Goal: Task Accomplishment & Management: Complete application form

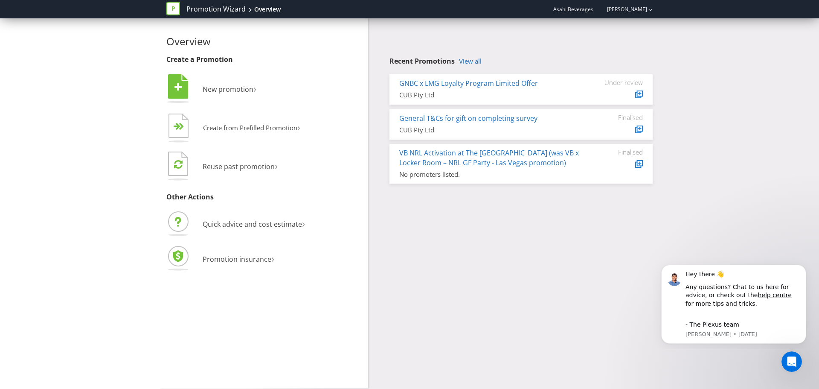
click at [495, 55] on div "Recent Promotions View all GNBC x LMG Loyalty Program Limited Offer CUB Pty Ltd…" at bounding box center [513, 102] width 291 height 169
click at [478, 60] on link "View all" at bounding box center [470, 61] width 23 height 7
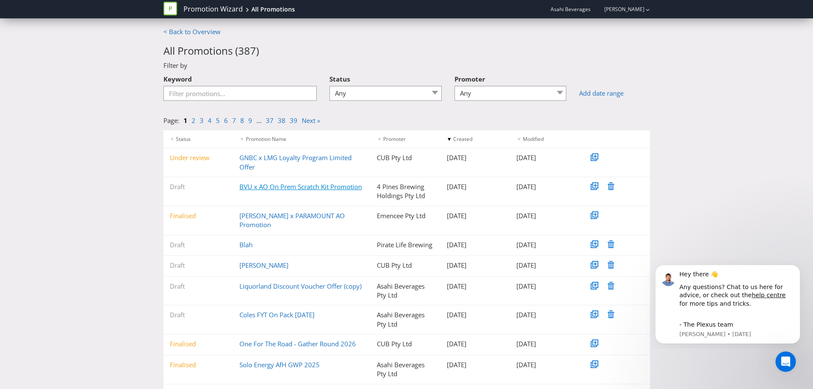
click at [327, 187] on link "BVU x AO On Prem Scratch Kit Promotion" at bounding box center [300, 186] width 122 height 9
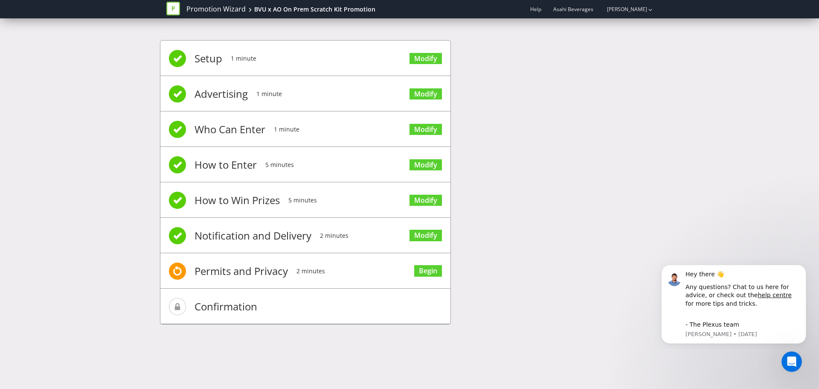
drag, startPoint x: 293, startPoint y: 277, endPoint x: 305, endPoint y: 276, distance: 12.0
click at [294, 277] on li "Permits and Privacy 2 minutes Begin" at bounding box center [305, 270] width 290 height 35
click at [435, 272] on link "Begin" at bounding box center [428, 271] width 28 height 12
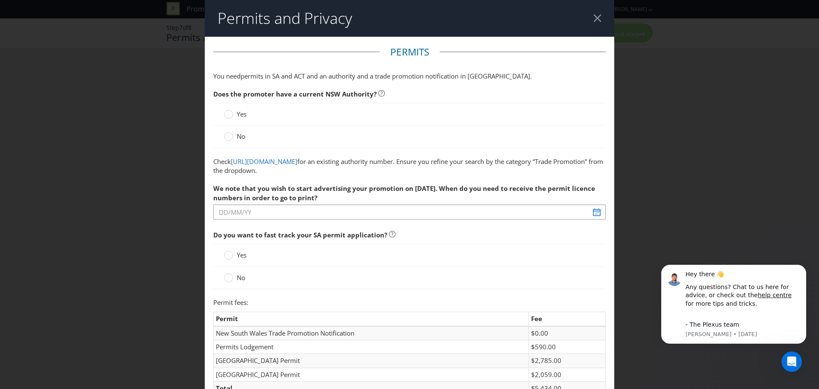
click at [235, 115] on label "Yes" at bounding box center [236, 114] width 24 height 9
click at [0, 0] on input "Yes" at bounding box center [0, 0] width 0 height 0
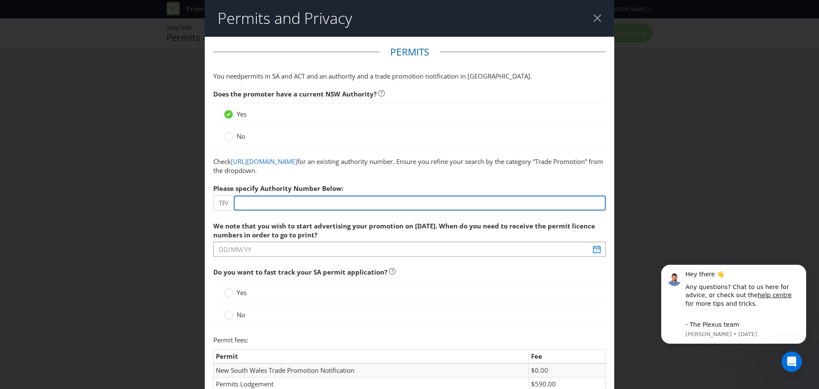
click at [274, 205] on input "number" at bounding box center [420, 202] width 372 height 15
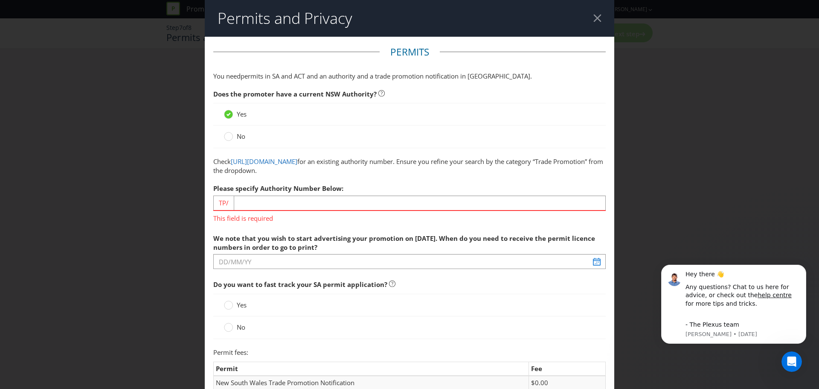
click at [282, 195] on div "Please specify Authority Number Below: TP/ This field is required" at bounding box center [409, 201] width 393 height 43
click at [276, 202] on input "number" at bounding box center [420, 202] width 372 height 15
paste input "03949"
type input "03949"
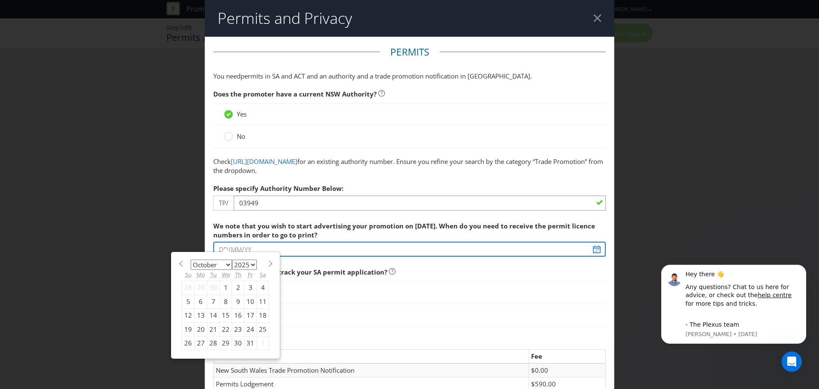
click at [322, 244] on input "text" at bounding box center [409, 248] width 393 height 15
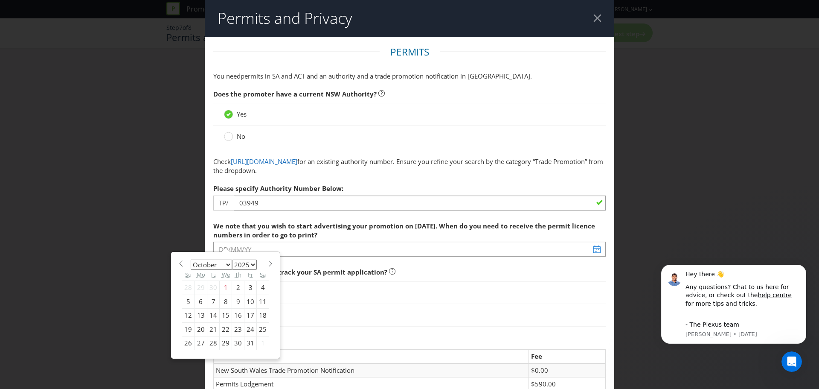
click at [267, 261] on span at bounding box center [270, 263] width 6 height 6
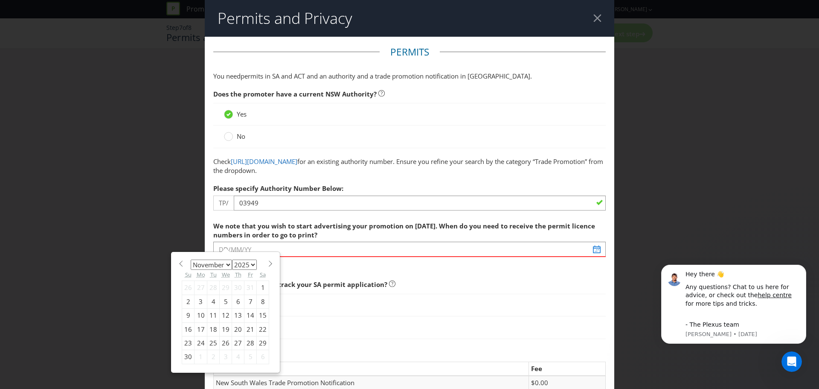
click at [177, 266] on span at bounding box center [180, 263] width 6 height 6
select select "9"
click at [197, 316] on div "13" at bounding box center [201, 315] width 13 height 14
type input "[DATE]"
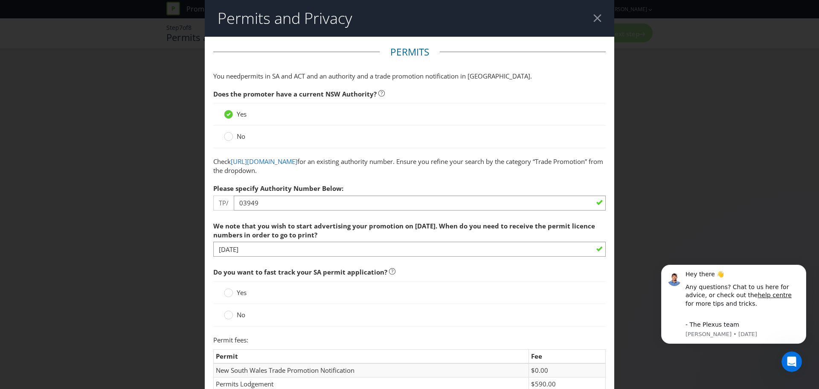
scroll to position [43, 0]
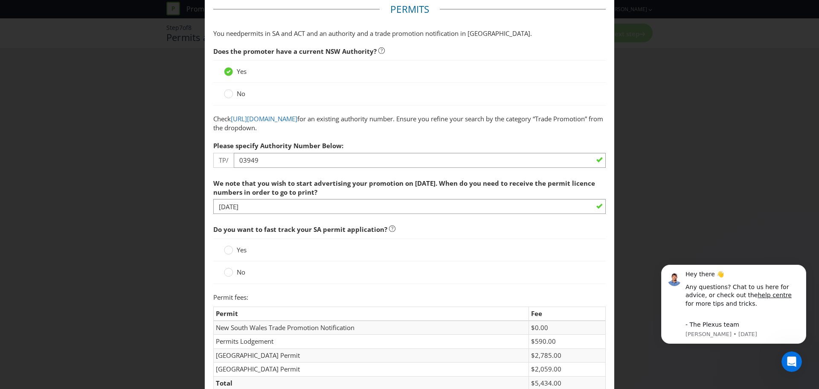
click at [241, 250] on span "Yes" at bounding box center [242, 249] width 10 height 9
click at [0, 0] on input "Yes" at bounding box center [0, 0] width 0 height 0
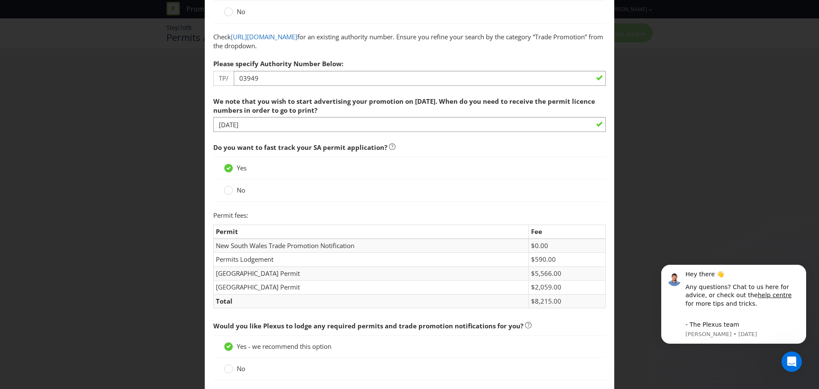
scroll to position [128, 0]
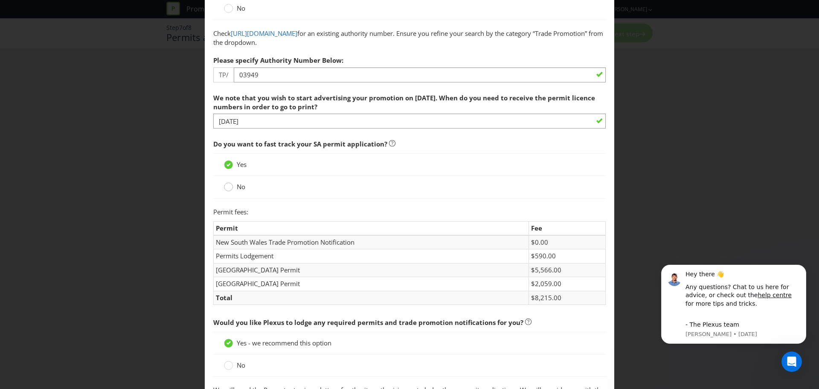
click at [224, 183] on icon at bounding box center [228, 186] width 9 height 9
click at [0, 0] on input "No" at bounding box center [0, 0] width 0 height 0
click at [407, 138] on span "Do you want to fast track your SA permit application?" at bounding box center [409, 143] width 393 height 17
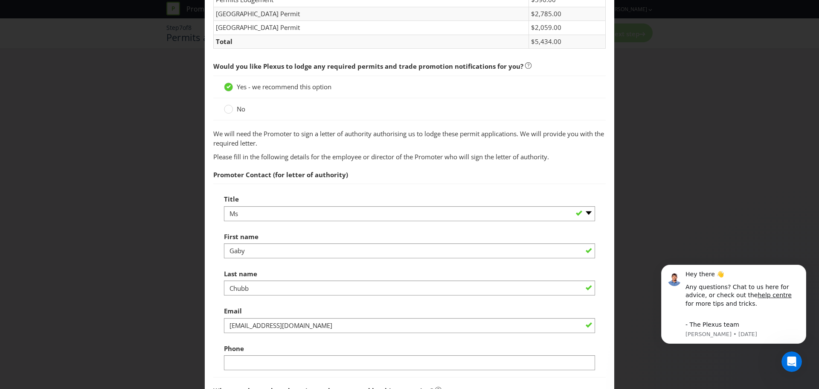
scroll to position [427, 0]
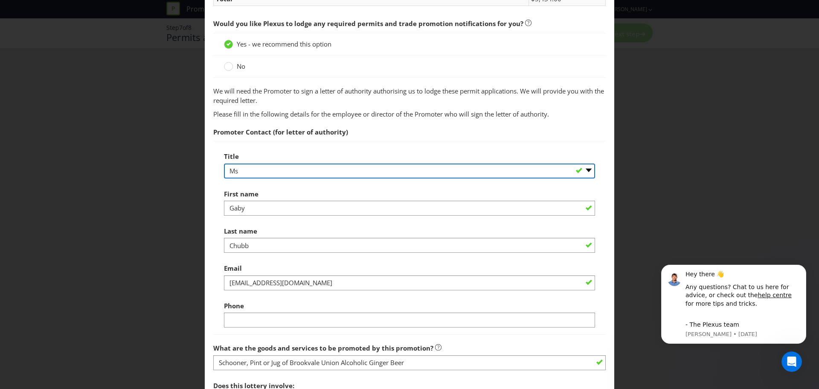
click at [430, 170] on select "-- Please select -- Mr Ms Mrs [PERSON_NAME] [PERSON_NAME] (please specify)" at bounding box center [409, 170] width 371 height 15
select select "MISS"
click at [224, 163] on select "-- Please select -- Mr Ms Mrs [PERSON_NAME] [PERSON_NAME] (please specify)" at bounding box center [409, 170] width 371 height 15
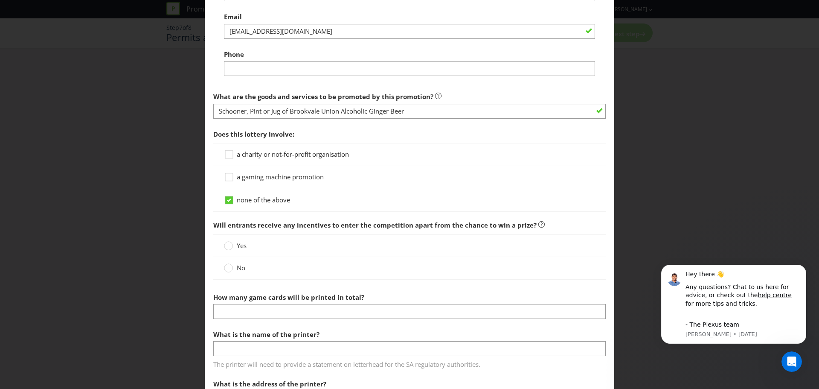
scroll to position [683, 0]
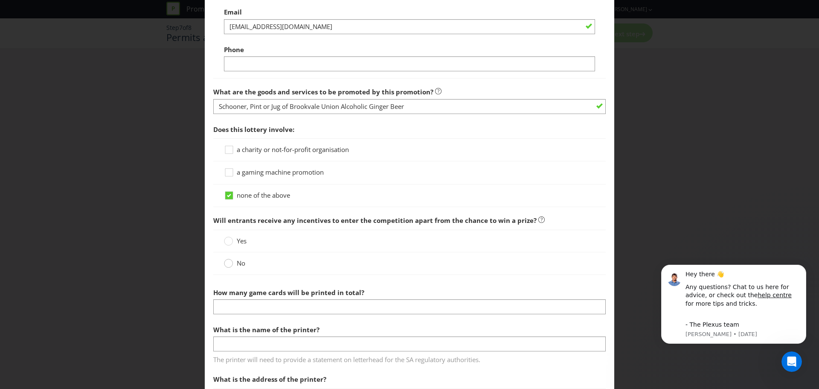
click at [231, 262] on circle at bounding box center [228, 263] width 9 height 9
click at [0, 0] on input "No" at bounding box center [0, 0] width 0 height 0
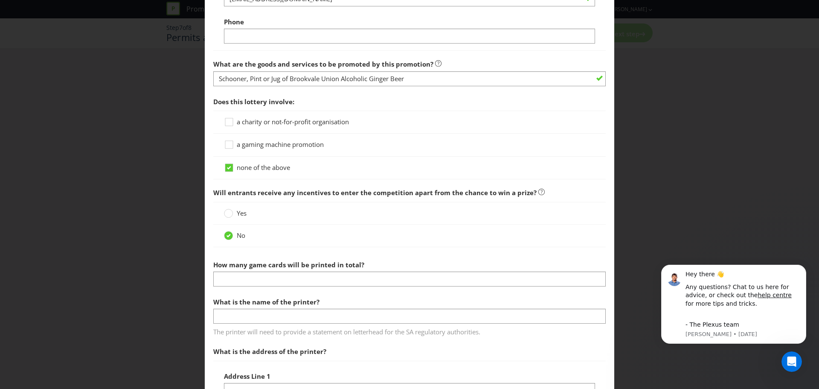
scroll to position [725, 0]
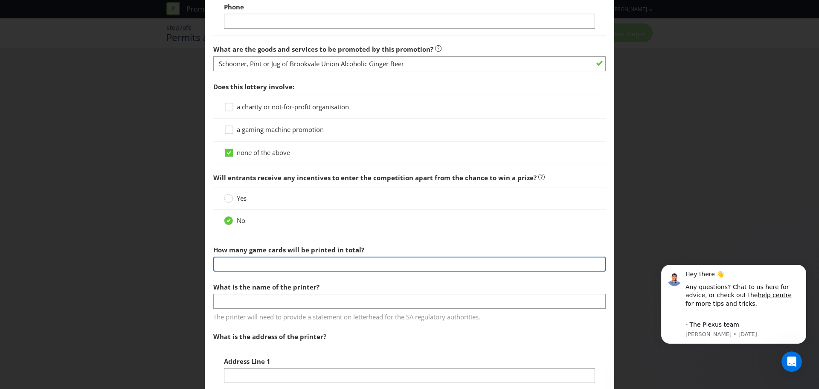
click at [346, 260] on input "number" at bounding box center [409, 263] width 393 height 15
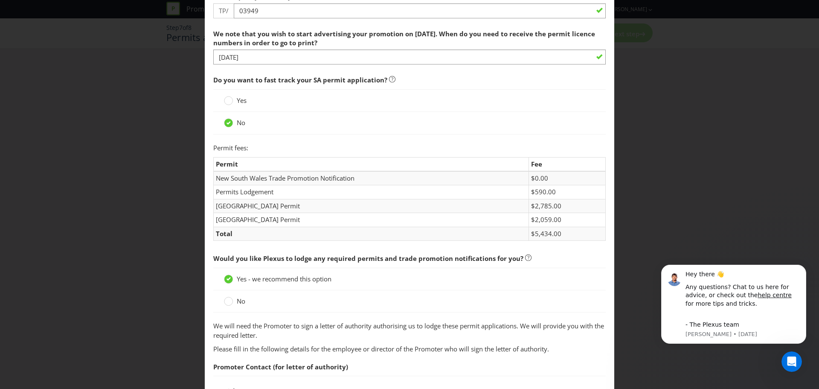
scroll to position [171, 0]
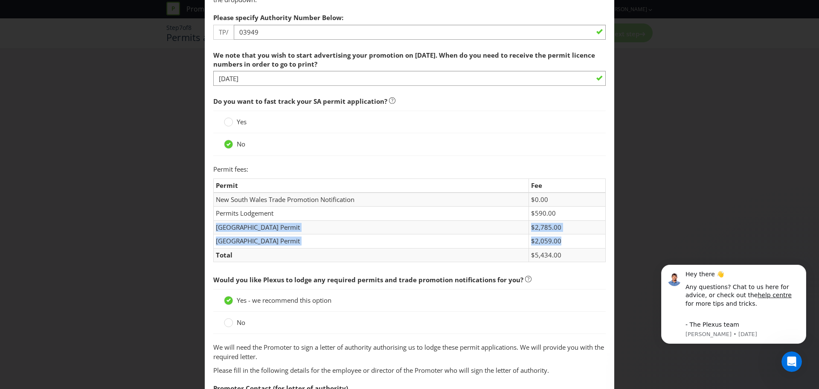
drag, startPoint x: 214, startPoint y: 225, endPoint x: 573, endPoint y: 239, distance: 358.7
click at [573, 239] on tbody "New South Wales Trade Promotion Notification $0.00 Permits Lodgement $590.00 [G…" at bounding box center [410, 227] width 392 height 70
click at [447, 196] on td "New South Wales Trade Promotion Notification" at bounding box center [371, 199] width 315 height 14
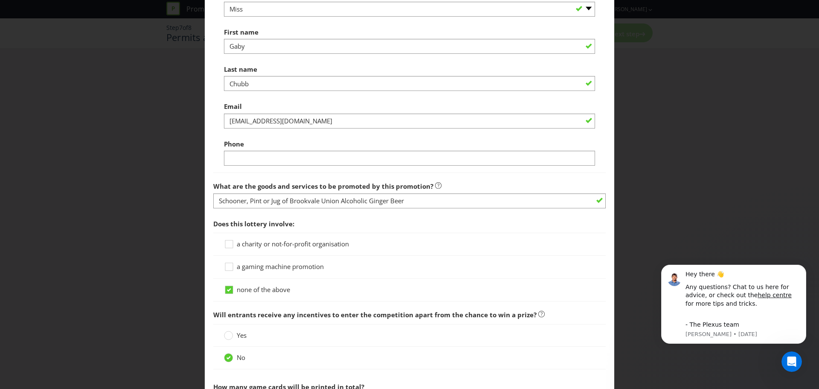
scroll to position [512, 0]
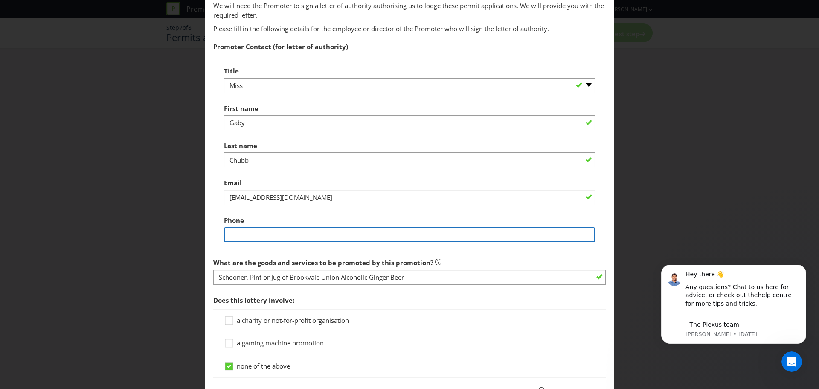
drag, startPoint x: 420, startPoint y: 231, endPoint x: 416, endPoint y: 230, distance: 4.5
click at [421, 231] on input "text" at bounding box center [409, 234] width 371 height 15
type input "0426909998"
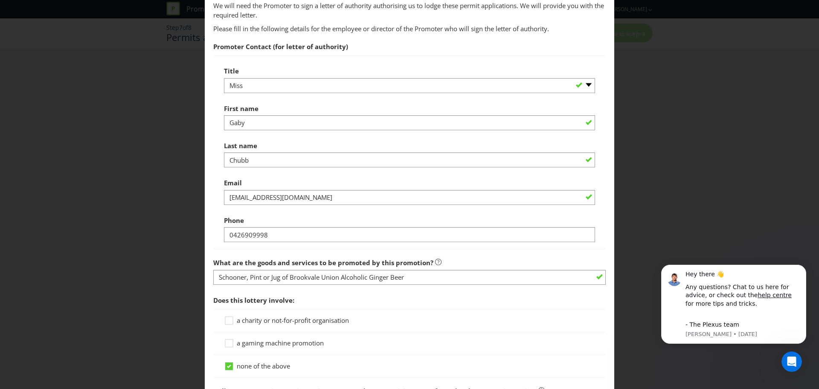
type input "[STREET_ADDRESS][PERSON_NAME]"
type input "[PERSON_NAME][GEOGRAPHIC_DATA]"
type input "[GEOGRAPHIC_DATA]"
type input "2100"
select select "AU"
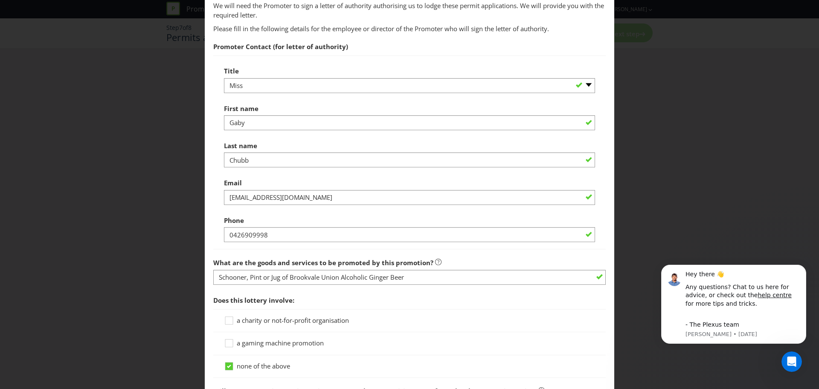
select select "[GEOGRAPHIC_DATA]"
click at [491, 291] on span "Does this lottery involve:" at bounding box center [409, 299] width 393 height 17
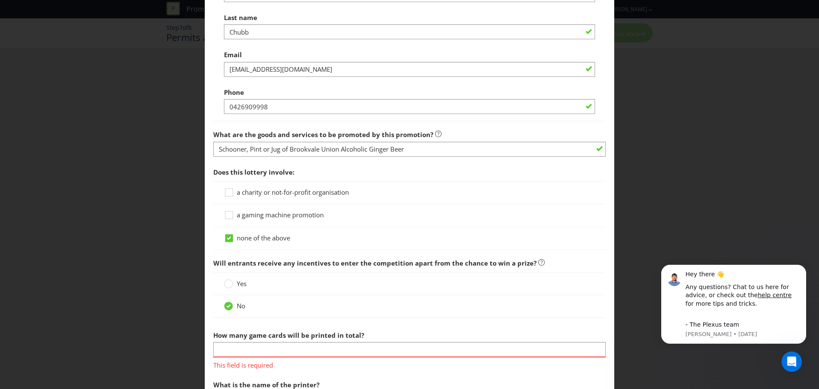
scroll to position [683, 0]
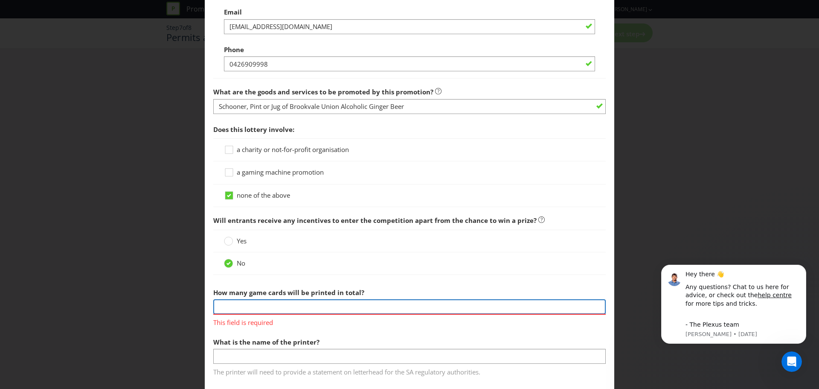
click at [265, 313] on input "number" at bounding box center [409, 306] width 393 height 15
type input "13750"
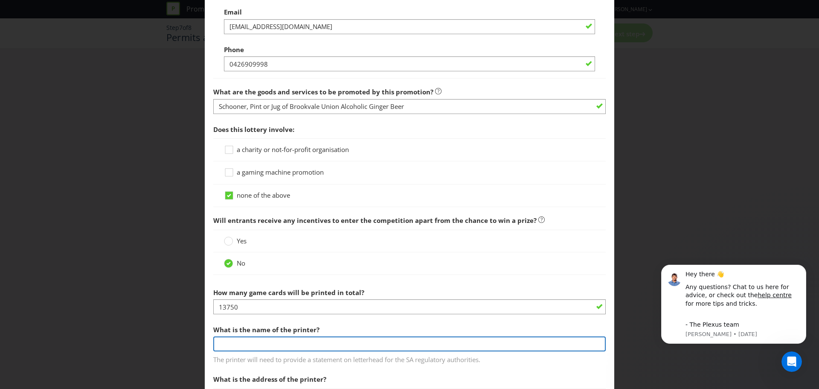
click at [285, 343] on input "text" at bounding box center [409, 343] width 393 height 15
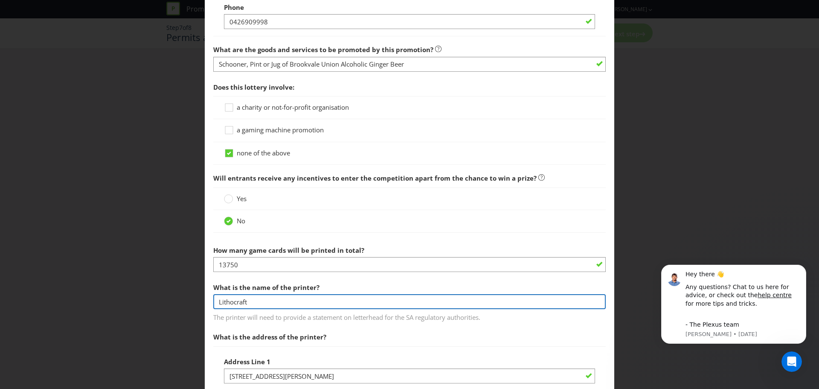
scroll to position [725, 0]
type input "Lithocraft"
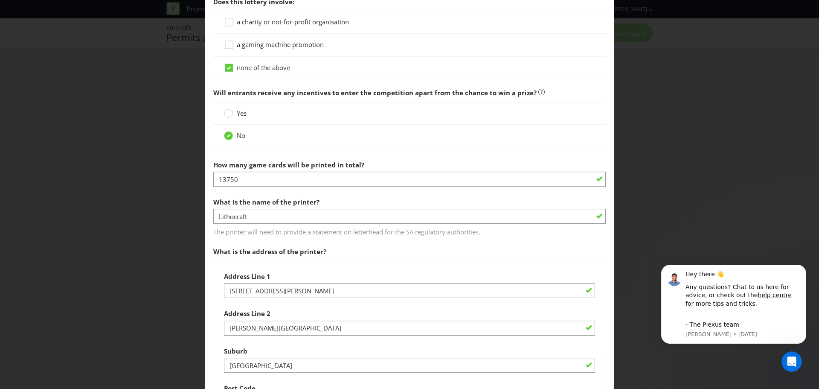
scroll to position [811, 0]
click at [348, 279] on div "Address Line [STREET_ADDRESS][PERSON_NAME]" at bounding box center [409, 282] width 371 height 31
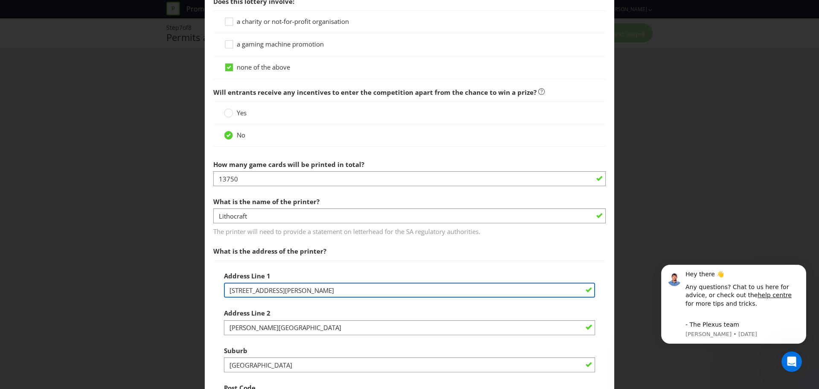
drag, startPoint x: 347, startPoint y: 285, endPoint x: 390, endPoint y: 236, distance: 65.3
click at [347, 285] on input "[STREET_ADDRESS][PERSON_NAME]" at bounding box center [409, 289] width 371 height 15
click at [291, 286] on input "[STREET_ADDRESS][PERSON_NAME]" at bounding box center [409, 289] width 371 height 15
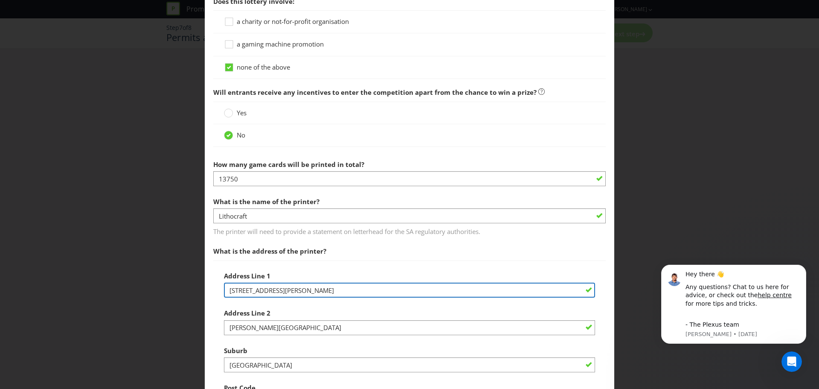
paste input "[STREET_ADDRESS]"
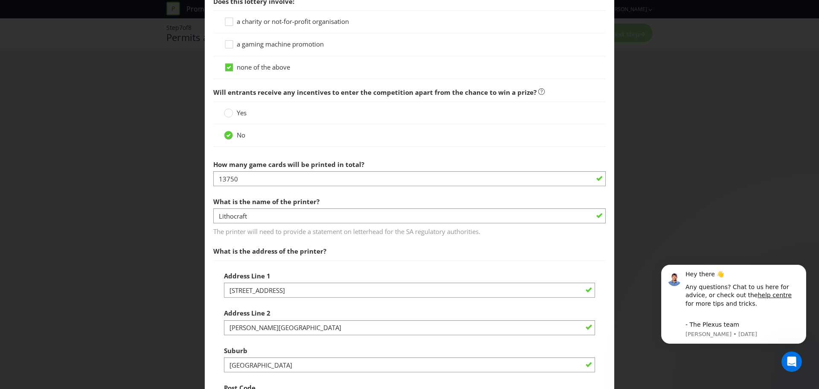
click at [316, 270] on div "Address [STREET_ADDRESS]" at bounding box center [409, 282] width 371 height 31
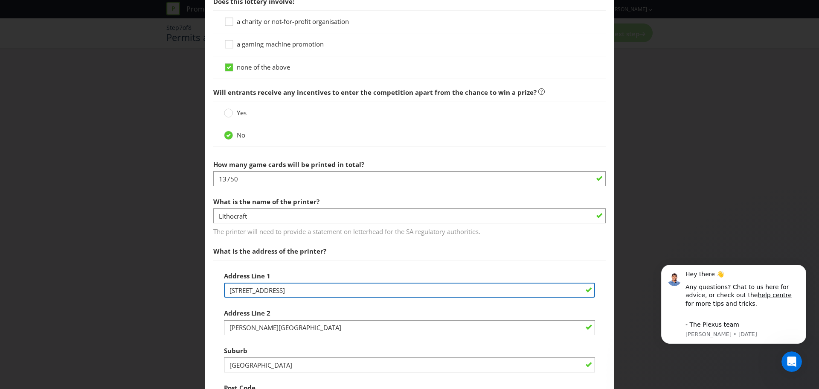
click at [276, 290] on input "[STREET_ADDRESS]" at bounding box center [409, 289] width 371 height 15
type input "[STREET_ADDRESS]"
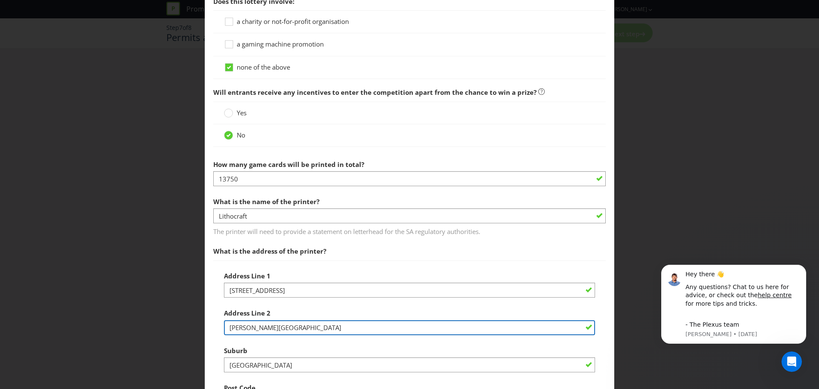
click at [301, 325] on input "[PERSON_NAME][GEOGRAPHIC_DATA]" at bounding box center [409, 327] width 371 height 15
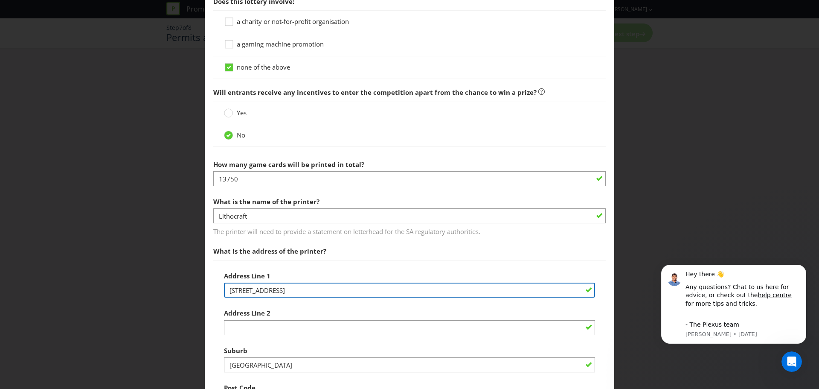
click at [302, 290] on input "[STREET_ADDRESS]" at bounding box center [409, 289] width 371 height 15
type input "[STREET_ADDRESS]"
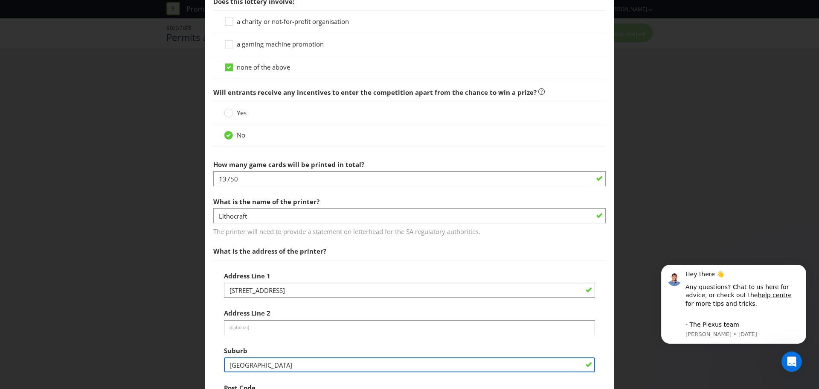
click at [263, 364] on input "[GEOGRAPHIC_DATA]" at bounding box center [409, 364] width 371 height 15
click at [272, 360] on input "[GEOGRAPHIC_DATA]" at bounding box center [409, 364] width 371 height 15
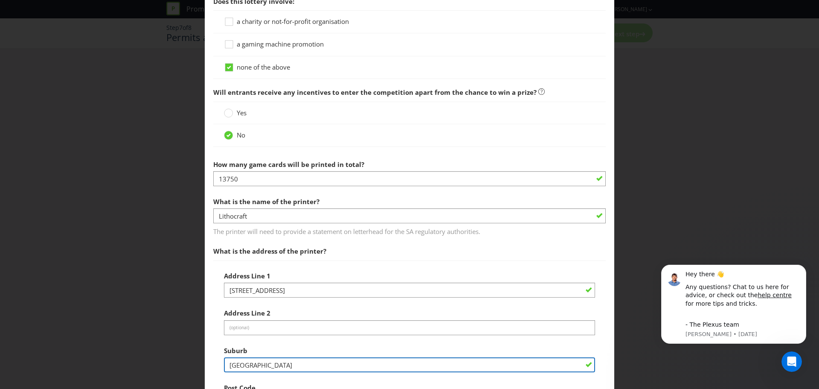
click at [272, 360] on input "[GEOGRAPHIC_DATA]" at bounding box center [409, 364] width 371 height 15
paste input "Truganina"
type input "Truganina"
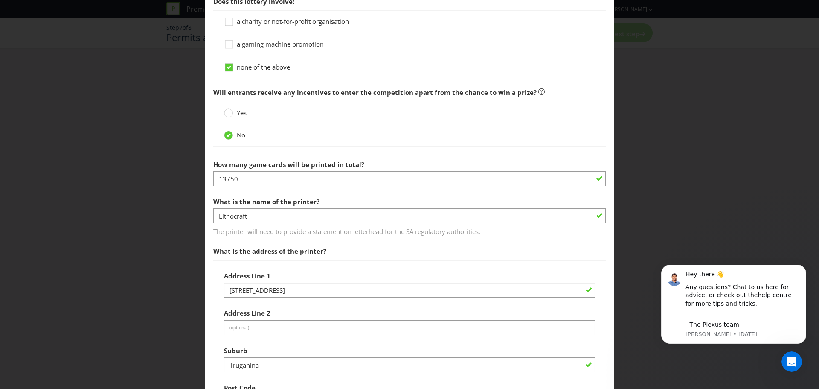
click at [218, 349] on div "Address Line 1 3-[GEOGRAPHIC_DATA] Address Line 2 (optional) Suburb Truganina P…" at bounding box center [409, 375] width 393 height 231
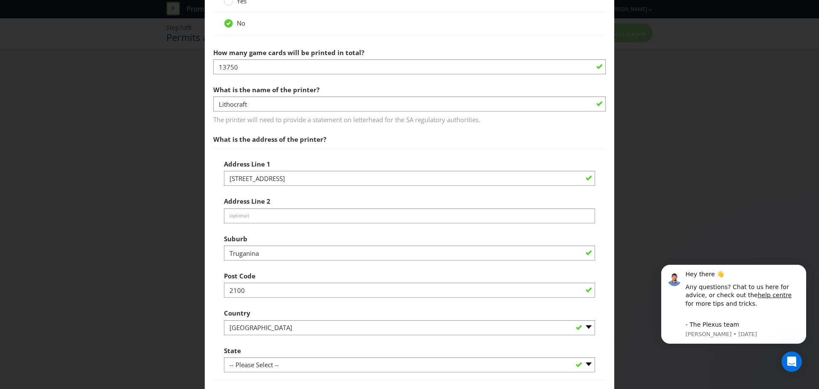
scroll to position [939, 0]
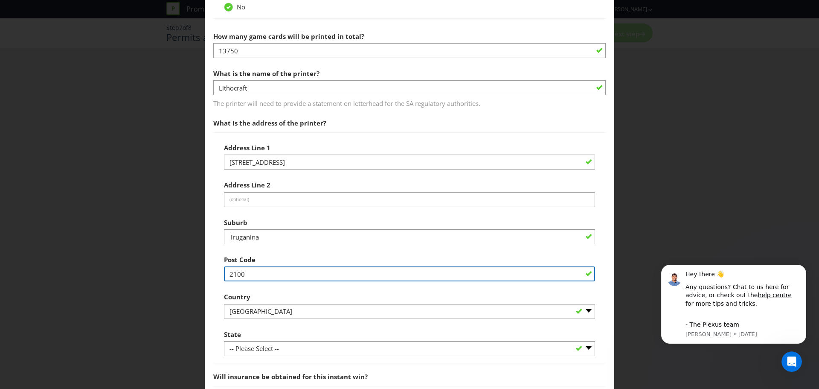
click at [247, 275] on input "2100" at bounding box center [409, 273] width 371 height 15
click at [267, 269] on input "2100" at bounding box center [409, 273] width 371 height 15
paste input "3029"
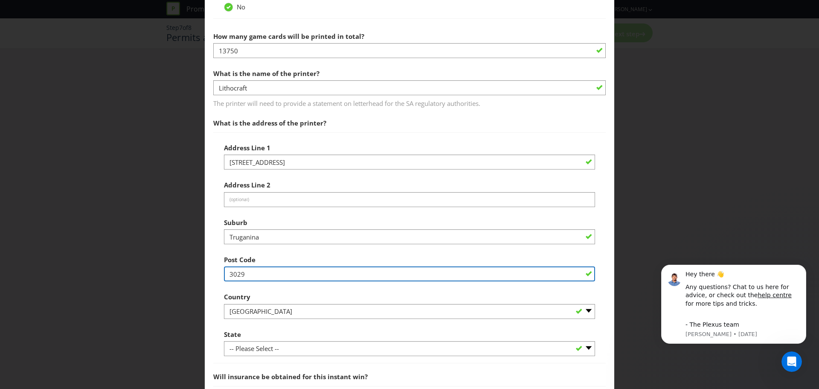
type input "3029"
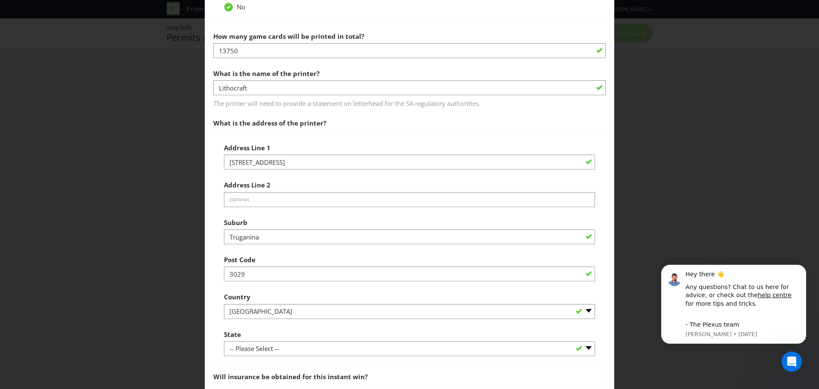
click at [254, 292] on div "Country -- Please Select [GEOGRAPHIC_DATA] [GEOGRAPHIC_DATA]" at bounding box center [409, 303] width 371 height 31
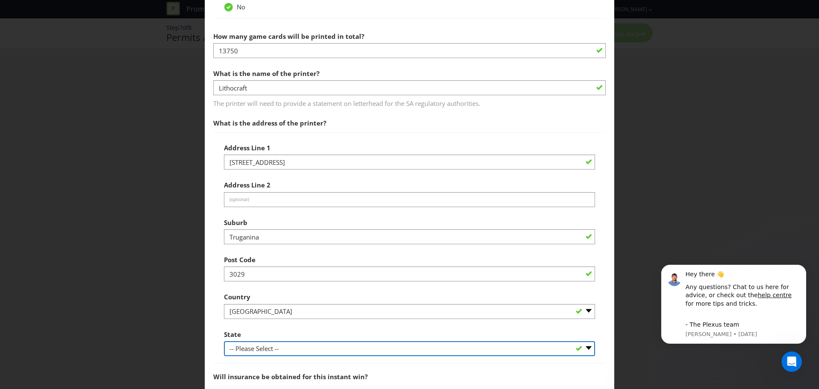
click at [266, 353] on select "-- Please Select -- [GEOGRAPHIC_DATA] [GEOGRAPHIC_DATA] [GEOGRAPHIC_DATA] [GEOG…" at bounding box center [409, 348] width 371 height 15
click at [267, 349] on select "-- Please Select -- [GEOGRAPHIC_DATA] [GEOGRAPHIC_DATA] [GEOGRAPHIC_DATA] [GEOG…" at bounding box center [409, 348] width 371 height 15
select select "VIC"
click at [224, 341] on select "-- Please Select -- [GEOGRAPHIC_DATA] [GEOGRAPHIC_DATA] [GEOGRAPHIC_DATA] [GEOG…" at bounding box center [409, 348] width 371 height 15
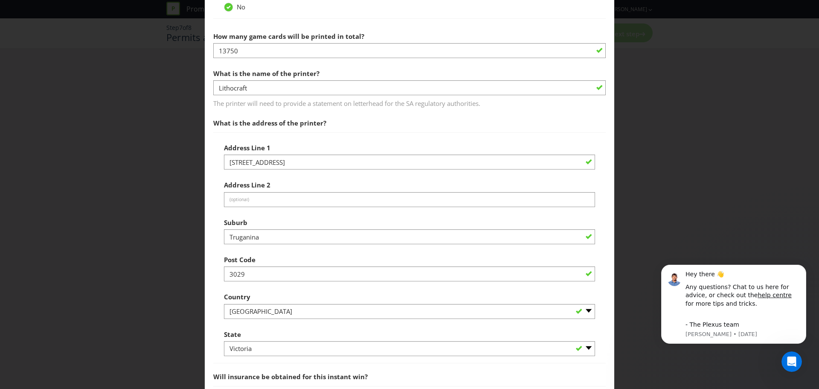
click at [279, 323] on div "Address Line 1 3-[GEOGRAPHIC_DATA] Address Line 2 (optional) Suburb Truganina P…" at bounding box center [409, 248] width 371 height 218
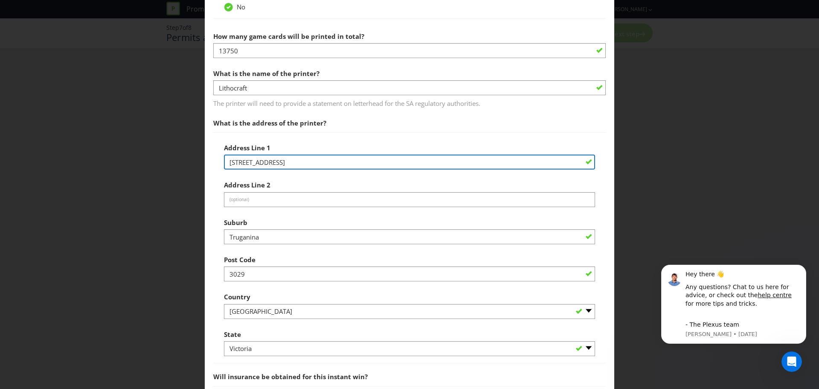
click at [319, 166] on input "[STREET_ADDRESS]" at bounding box center [409, 161] width 371 height 15
drag, startPoint x: 317, startPoint y: 166, endPoint x: 279, endPoint y: 166, distance: 37.6
click at [279, 166] on input "[STREET_ADDRESS]" at bounding box center [409, 161] width 371 height 15
type input "[STREET_ADDRESS]"
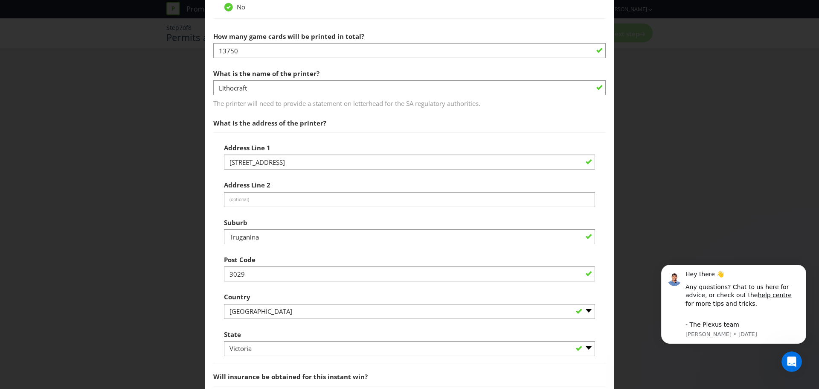
click at [290, 185] on div "Address Line 2 (optional)" at bounding box center [409, 191] width 371 height 31
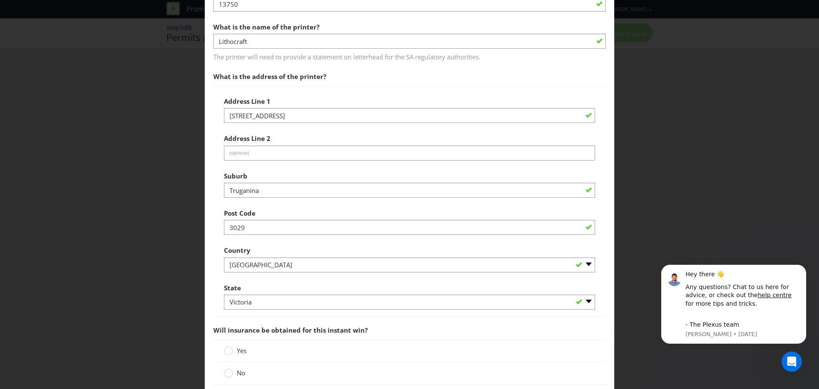
scroll to position [1109, 0]
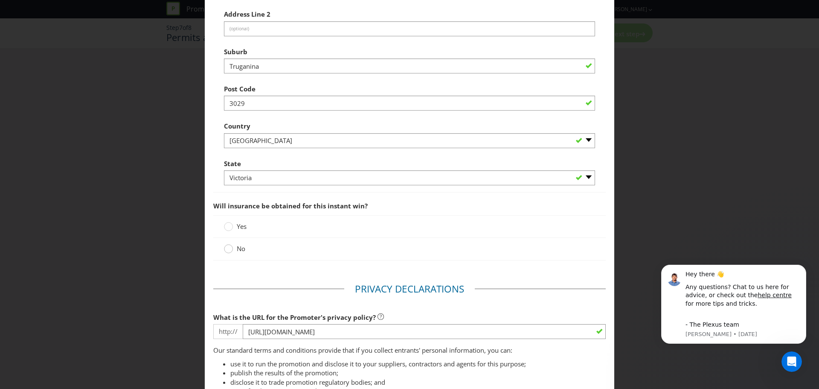
click at [224, 250] on circle at bounding box center [228, 248] width 9 height 9
click at [0, 0] on input "No" at bounding box center [0, 0] width 0 height 0
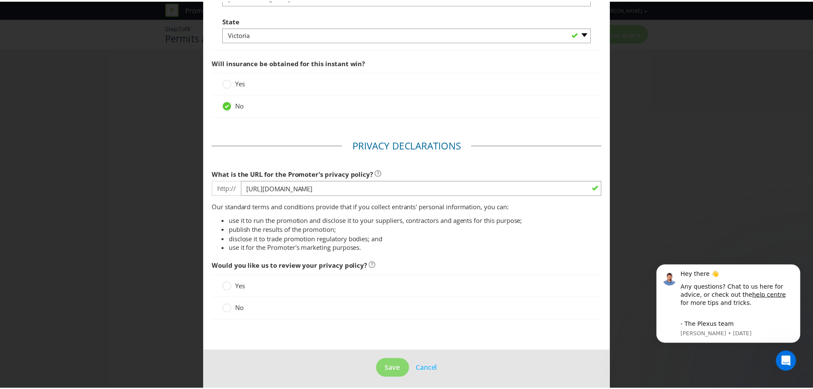
scroll to position [1257, 0]
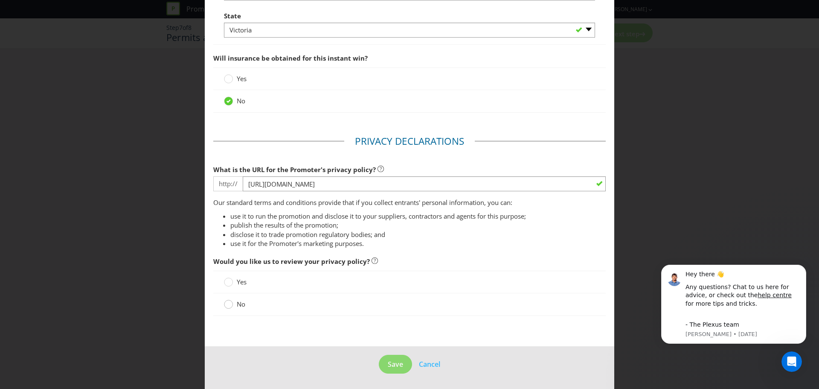
click at [224, 309] on div at bounding box center [228, 305] width 9 height 11
click at [0, 0] on input "No" at bounding box center [0, 0] width 0 height 0
click at [390, 367] on span "Save" at bounding box center [395, 363] width 15 height 9
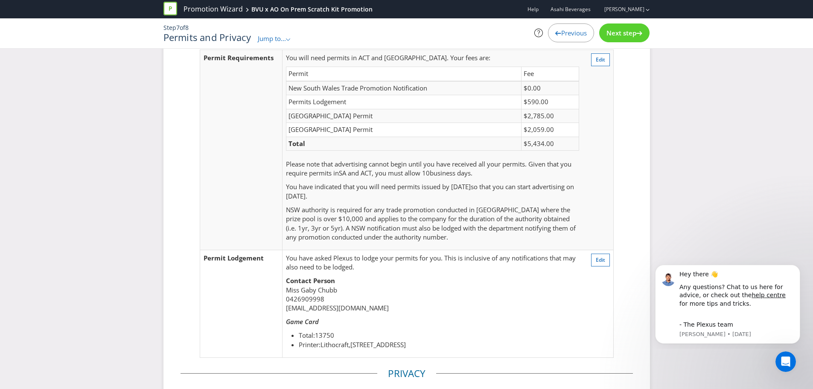
scroll to position [215, 0]
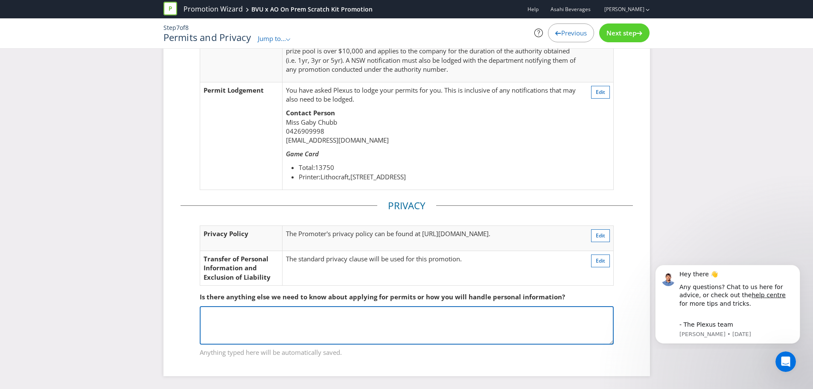
click at [518, 311] on textarea at bounding box center [407, 325] width 414 height 38
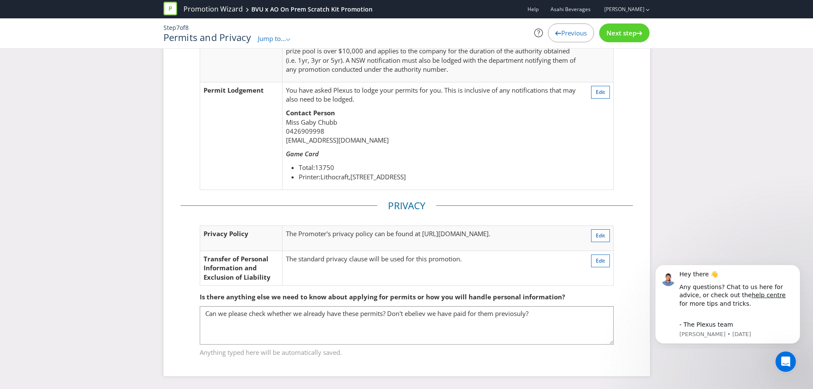
click at [629, 312] on fieldset "Is there anything else we need to know about applying for permits or how you wi…" at bounding box center [406, 319] width 452 height 88
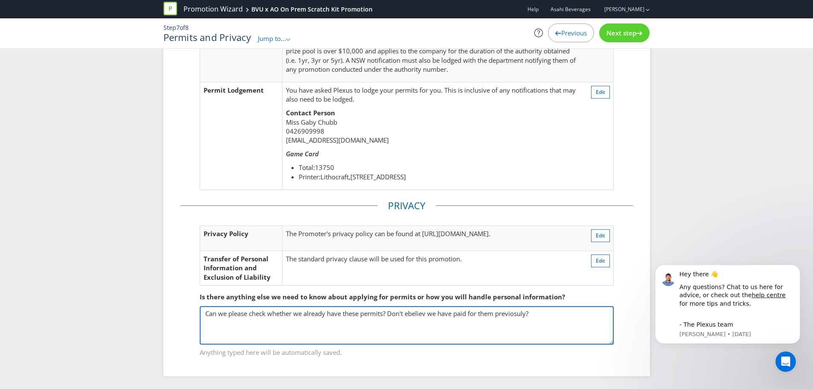
click at [514, 319] on textarea "Can we please check whether we already have these permits? Don't ebeliev we hav…" at bounding box center [407, 325] width 414 height 38
click at [514, 316] on textarea "Can we please check whether we already have these permits? Don't ebeliev we hav…" at bounding box center [407, 325] width 414 height 38
click at [518, 314] on textarea "Can we please check whether we already have these permits? Don't ebeliev we hav…" at bounding box center [407, 325] width 414 height 38
type textarea "Can we please check whether we already have these permits? Don't ebeliev we hav…"
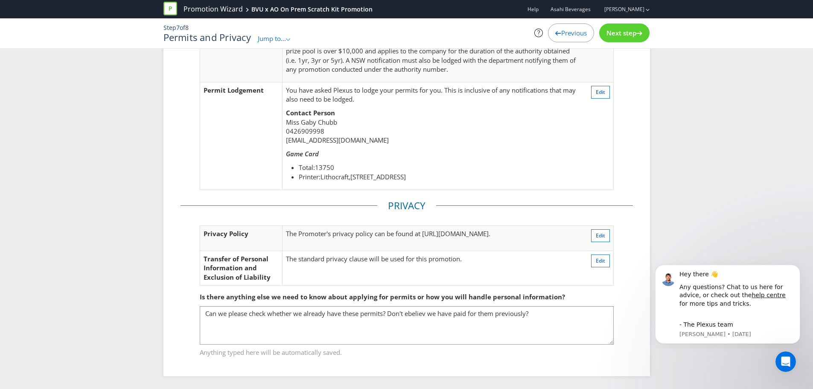
click at [621, 301] on fieldset "Is there anything else we need to know about applying for permits or how you wi…" at bounding box center [406, 319] width 452 height 88
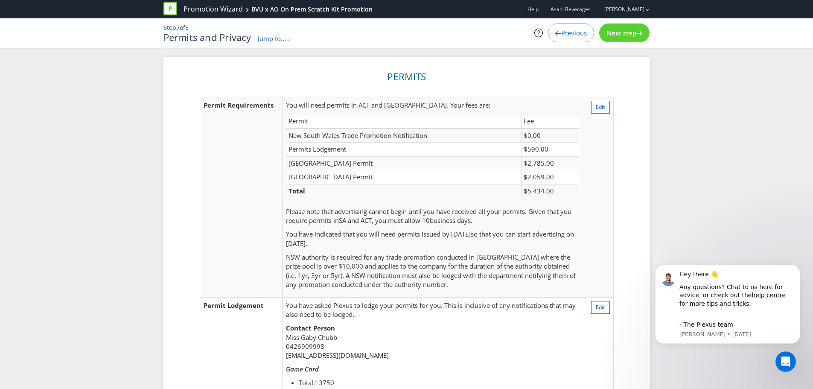
scroll to position [0, 0]
click at [621, 37] on div "Next step" at bounding box center [624, 32] width 50 height 19
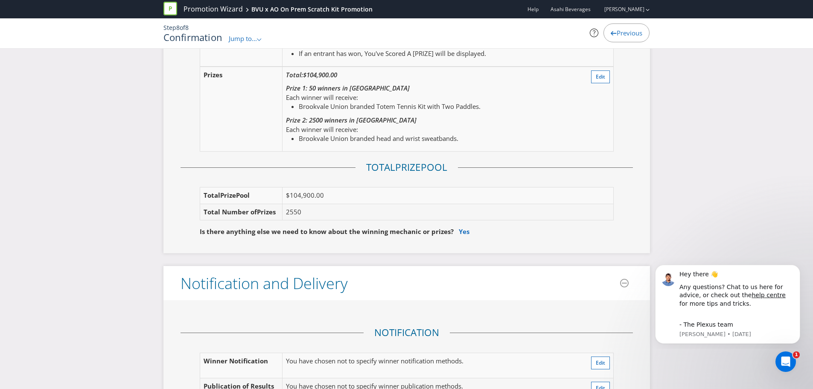
scroll to position [1109, 0]
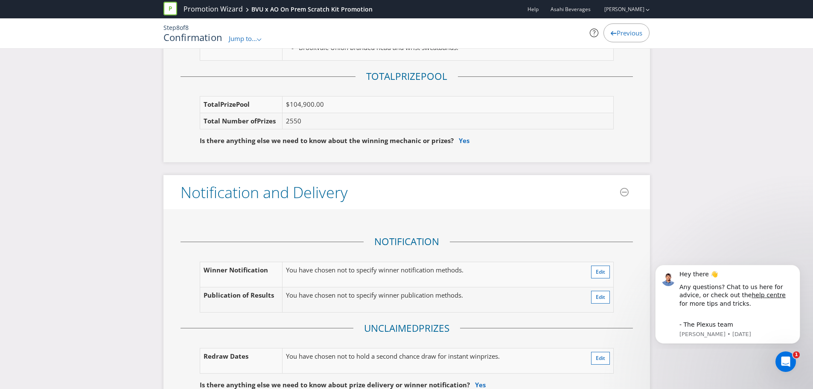
drag, startPoint x: 578, startPoint y: 130, endPoint x: 559, endPoint y: 159, distance: 34.9
click at [559, 159] on div "Type Instant Win Edit Redemption To redeem the prize, the winner must present t…" at bounding box center [406, 19] width 486 height 285
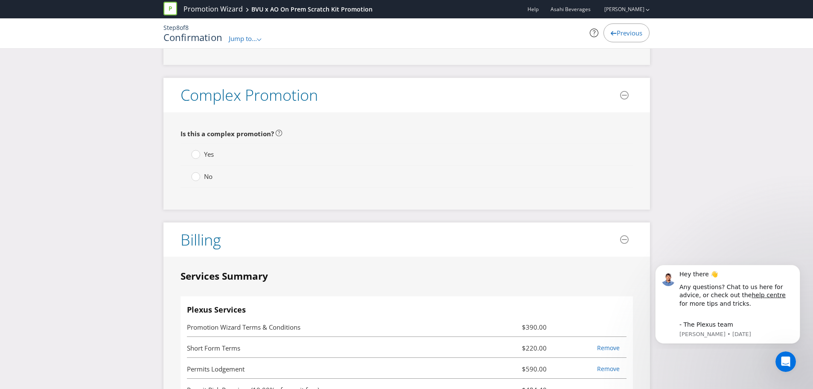
scroll to position [1920, 0]
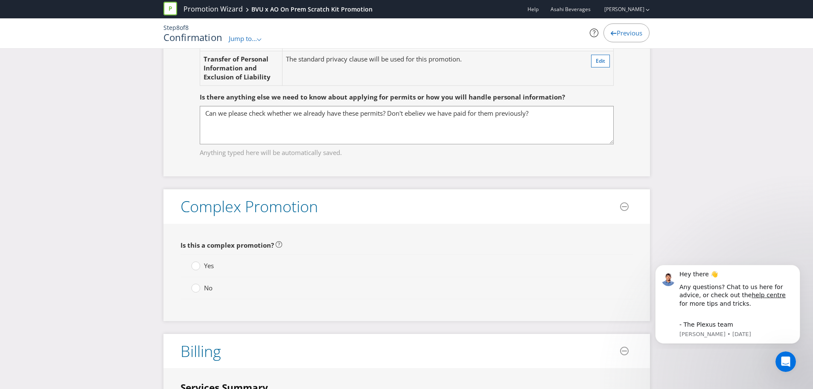
click at [205, 287] on span "No" at bounding box center [208, 287] width 9 height 9
click at [0, 0] on input "No" at bounding box center [0, 0] width 0 height 0
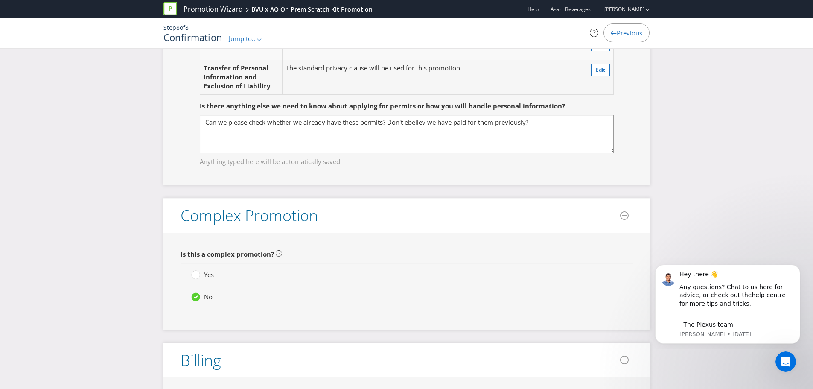
scroll to position [1897, 0]
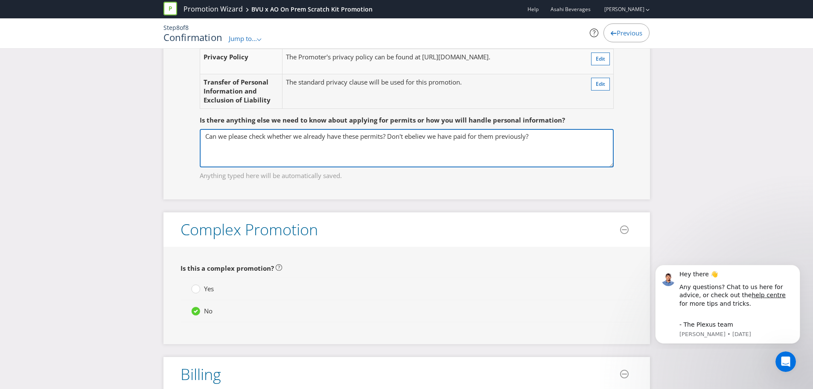
click at [411, 135] on textarea "Can we please check whether we already have these permits? Don't ebeliev we hav…" at bounding box center [407, 148] width 414 height 38
click at [421, 137] on textarea "Can we please check whether we already have these permits? Don't ebeliev we hav…" at bounding box center [407, 148] width 414 height 38
type textarea "Can we please check whether we already have these permits? Don't believe we hav…"
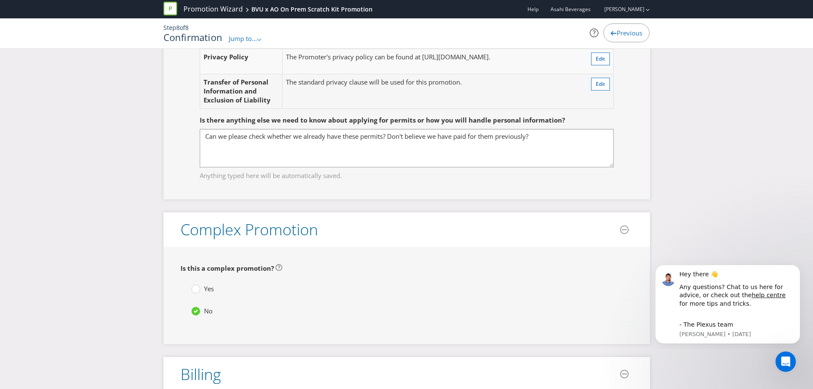
click at [442, 177] on span "Anything typed here will be automatically saved." at bounding box center [407, 174] width 414 height 12
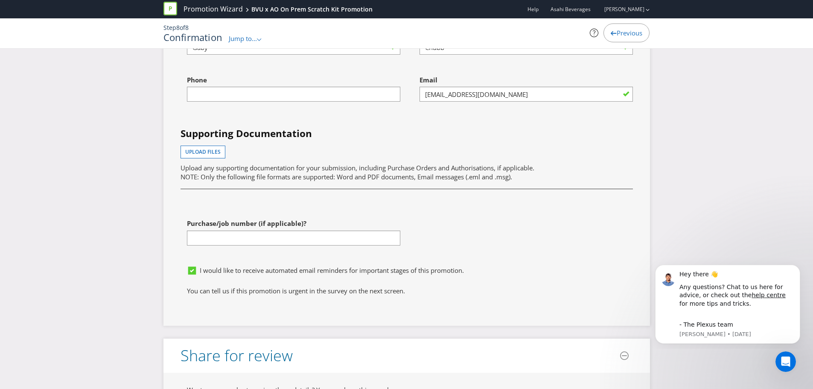
scroll to position [2835, 0]
click at [321, 241] on input "text" at bounding box center [293, 237] width 213 height 15
paste input "PO-10799"
type input "PO-10799"
click at [458, 233] on div "First name of contact [PERSON_NAME] Last name of contact [PERSON_NAME] Phone Em…" at bounding box center [406, 142] width 465 height 237
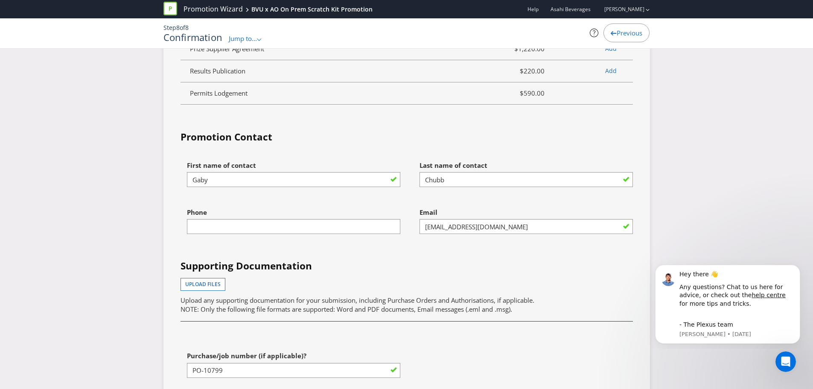
scroll to position [2750, 0]
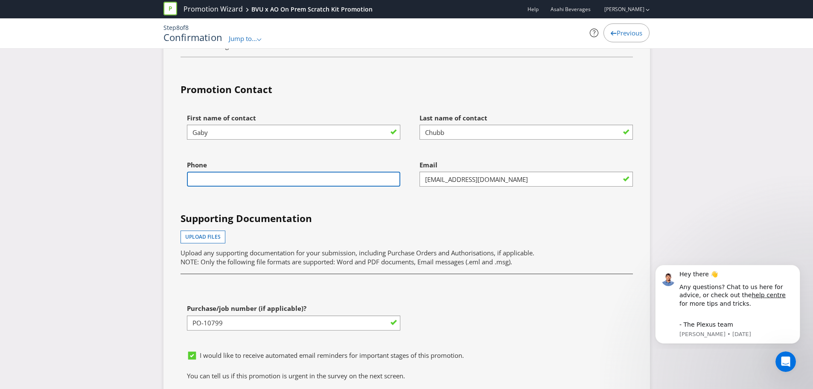
click at [319, 185] on input "text" at bounding box center [293, 179] width 213 height 15
type input "0426909998"
click at [372, 205] on div "First name of contact [PERSON_NAME] Last name of contact [PERSON_NAME] Phone [P…" at bounding box center [406, 227] width 465 height 237
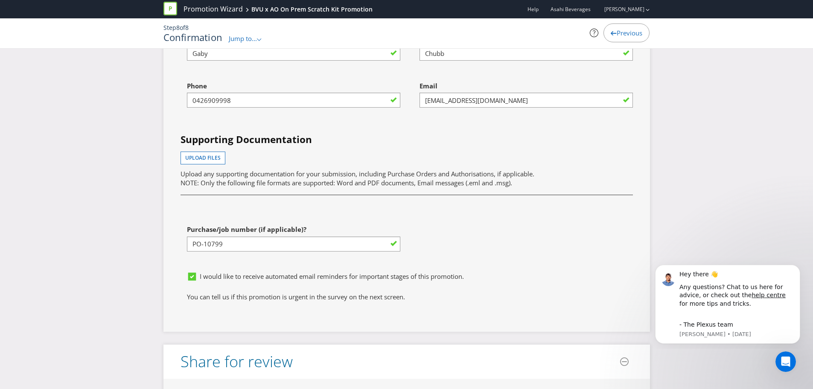
scroll to position [2835, 0]
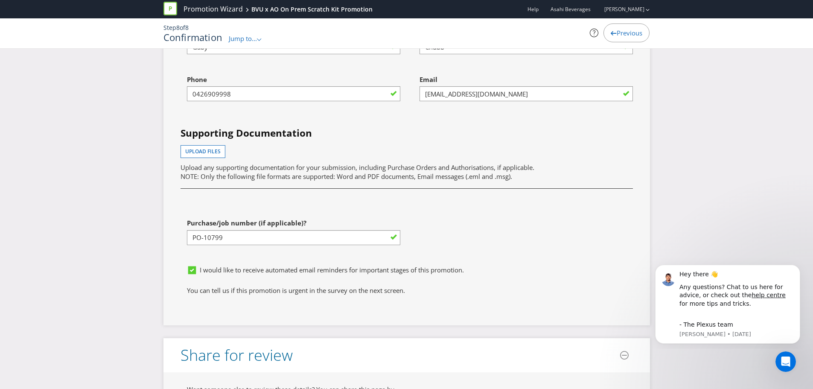
click at [316, 217] on div "Purchase/job number (if applicable)? PO-10799" at bounding box center [293, 229] width 213 height 31
click at [216, 146] on button "Upload files" at bounding box center [202, 151] width 45 height 13
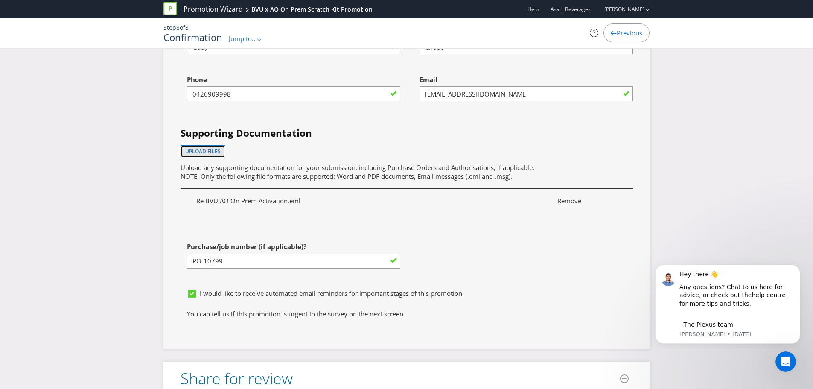
click at [220, 151] on span "Upload files" at bounding box center [202, 151] width 35 height 7
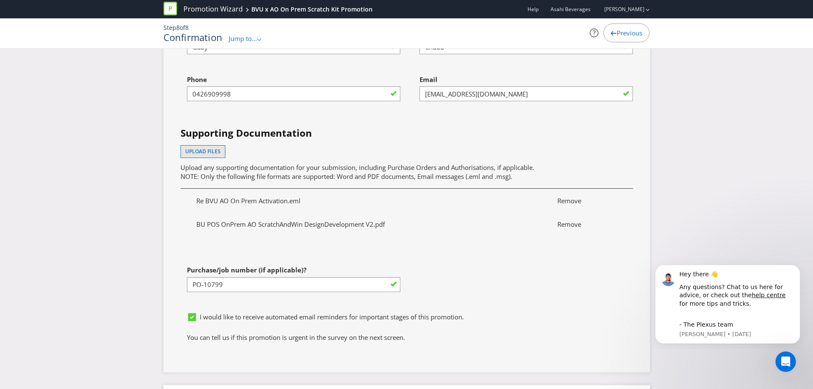
scroll to position [2878, 0]
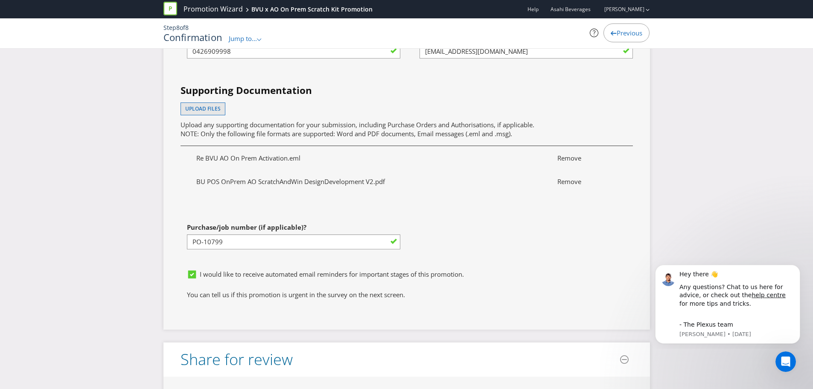
click at [544, 117] on div "Upload files Upload any supporting documentation for your submission, including…" at bounding box center [406, 120] width 452 height 36
click at [546, 122] on p "Upload any supporting documentation for your submission, including Purchase Ord…" at bounding box center [406, 129] width 452 height 18
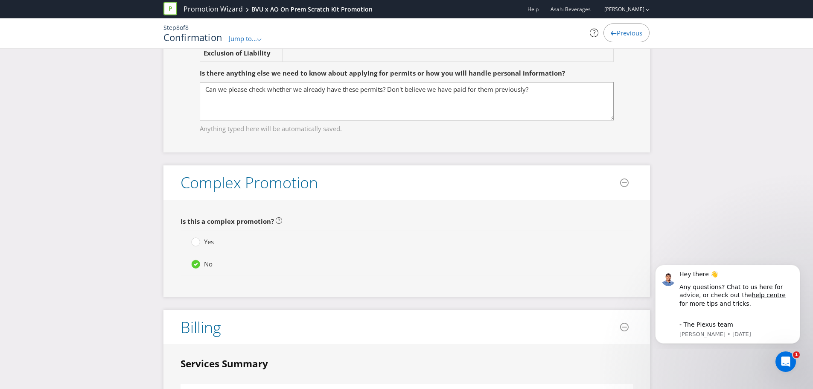
scroll to position [1901, 0]
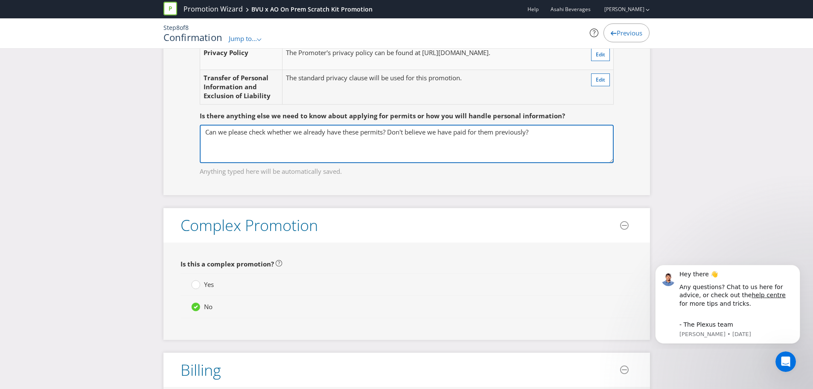
click at [544, 138] on textarea "Can we please check whether we already have these permits? Don't ebeliev we hav…" at bounding box center [407, 144] width 414 height 38
type textarea "Can we please check whether we already have these permits? Don't believe we hav…"
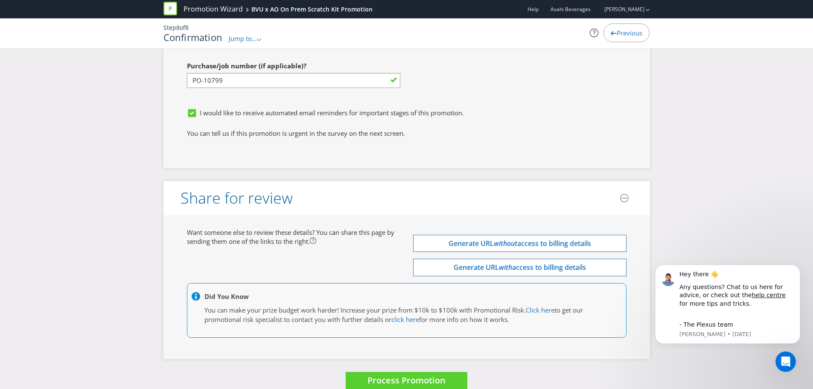
scroll to position [3053, 0]
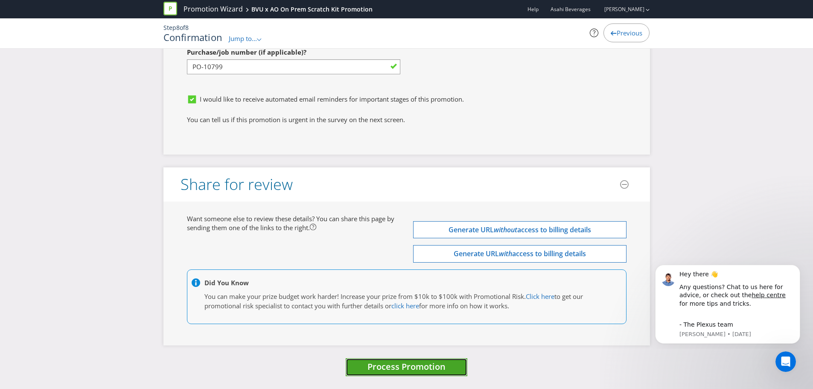
click at [410, 367] on span "Process Promotion" at bounding box center [406, 367] width 78 height 12
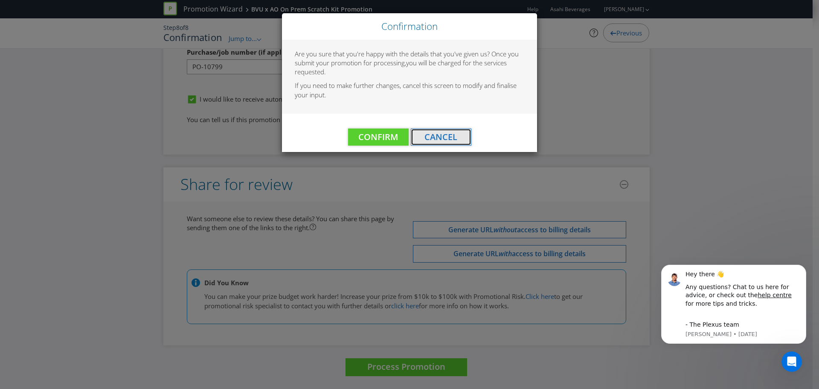
click at [439, 140] on span "Cancel" at bounding box center [441, 137] width 33 height 12
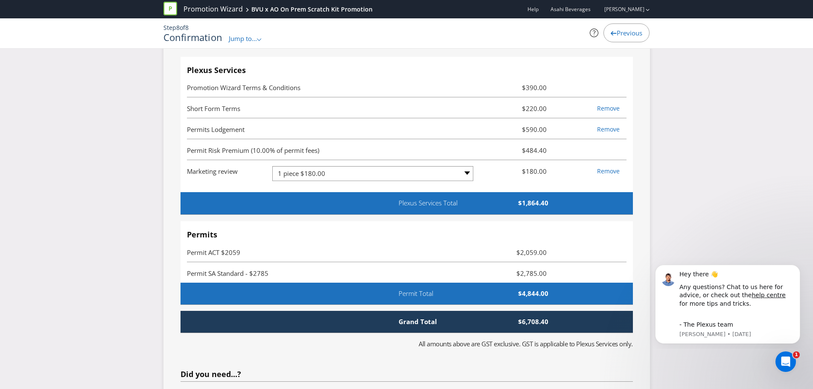
scroll to position [2285, 0]
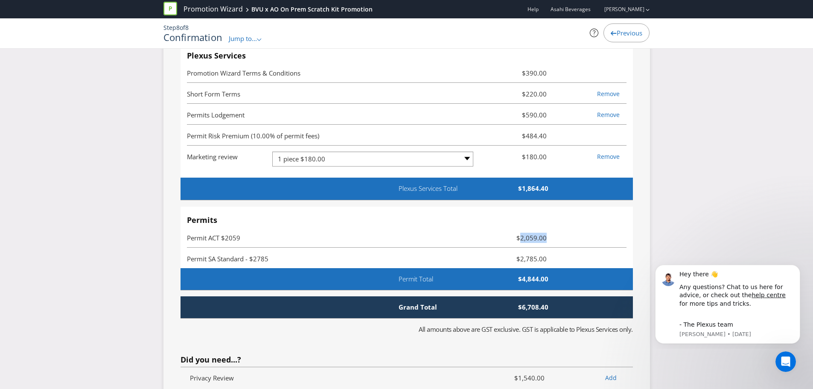
drag, startPoint x: 520, startPoint y: 240, endPoint x: 555, endPoint y: 259, distance: 40.1
click at [555, 259] on ul "Permits Permit ACT $2059 $2,059.00 Permit SA Standard - $2785 $2,785.00" at bounding box center [406, 242] width 439 height 52
click at [555, 259] on li "Permit SA Standard - $2785 $2,785.00" at bounding box center [406, 257] width 439 height 21
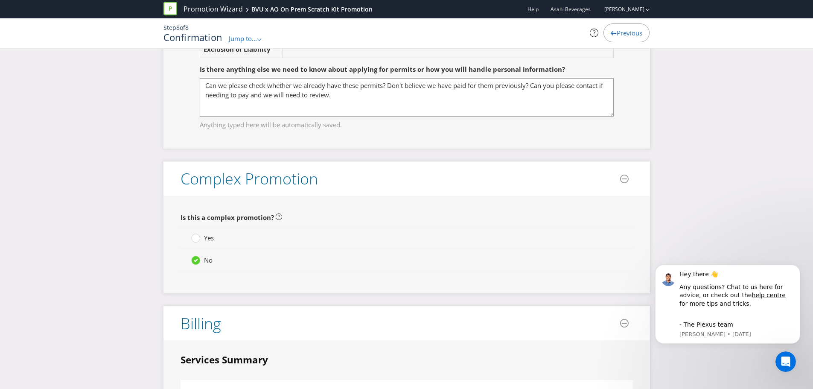
scroll to position [1944, 0]
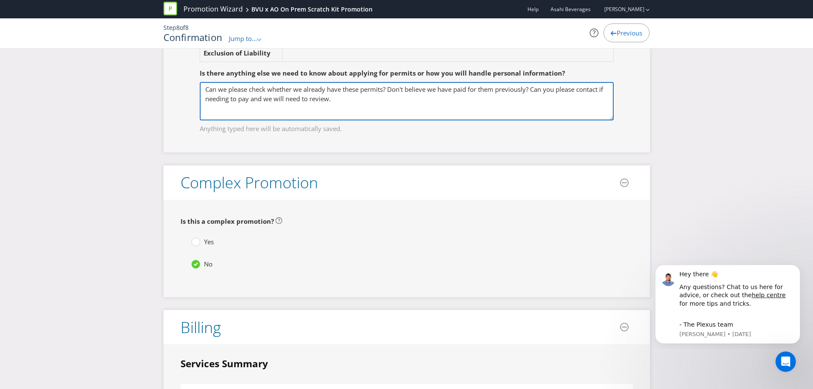
click at [473, 104] on textarea "Can we please check whether we already have these permits? Don't ebeliev we hav…" at bounding box center [407, 101] width 414 height 38
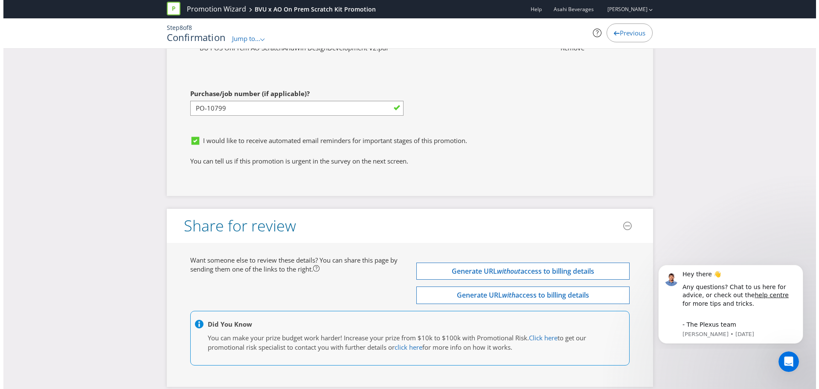
scroll to position [3053, 0]
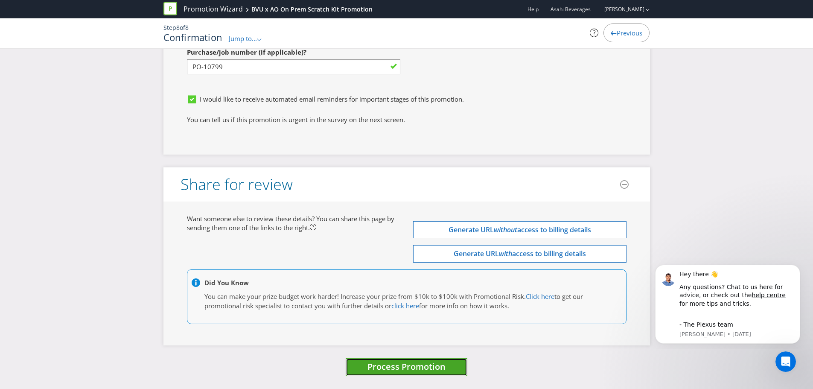
click at [418, 366] on span "Process Promotion" at bounding box center [406, 367] width 78 height 12
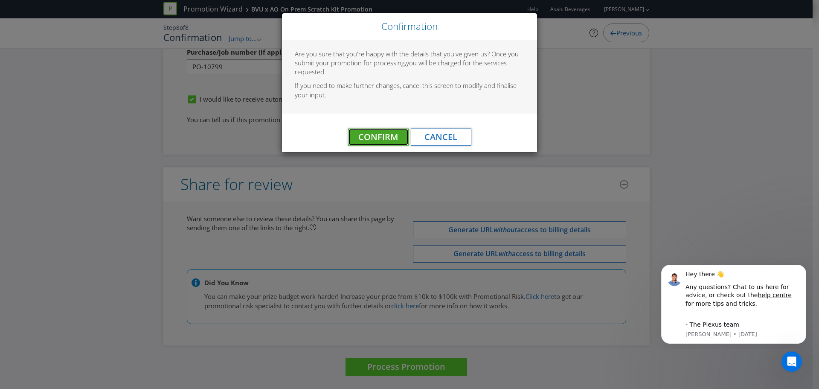
click at [375, 139] on span "Confirm" at bounding box center [378, 137] width 40 height 12
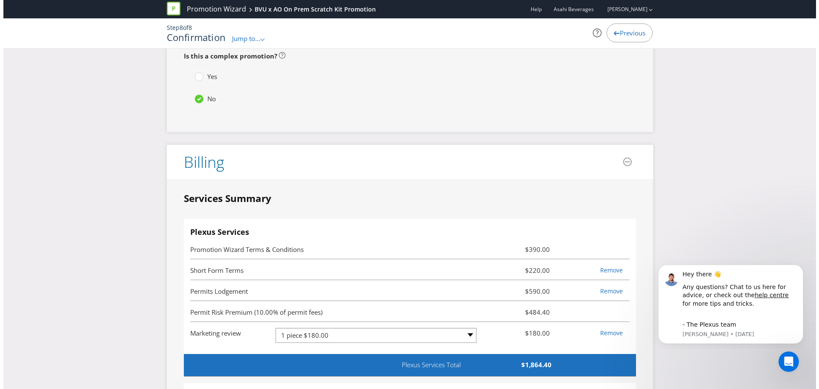
scroll to position [0, 0]
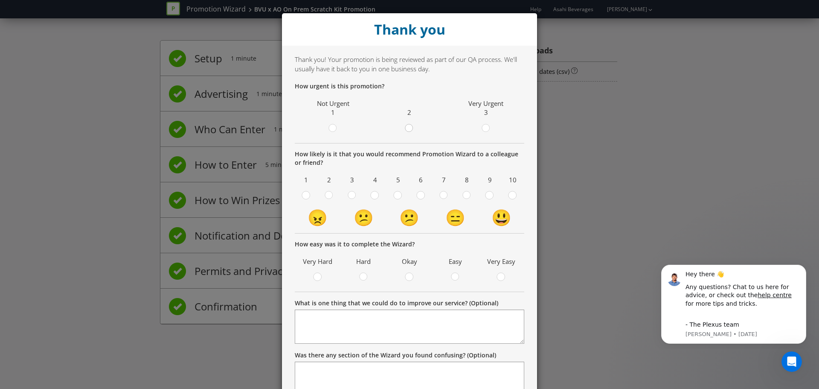
click at [405, 131] on circle at bounding box center [409, 128] width 8 height 8
click at [0, 0] on input "radio" at bounding box center [0, 0] width 0 height 0
drag, startPoint x: 369, startPoint y: 135, endPoint x: 378, endPoint y: 98, distance: 38.0
click at [377, 98] on span "2" at bounding box center [409, 108] width 72 height 23
click at [394, 197] on circle at bounding box center [398, 195] width 8 height 8
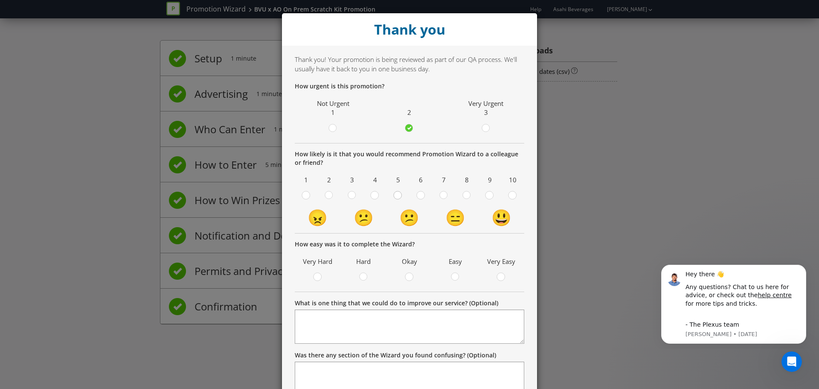
click at [0, 0] on input "radio" at bounding box center [0, 0] width 0 height 0
click at [409, 276] on circle at bounding box center [409, 277] width 8 height 8
click at [0, 0] on input "radio" at bounding box center [0, 0] width 0 height 0
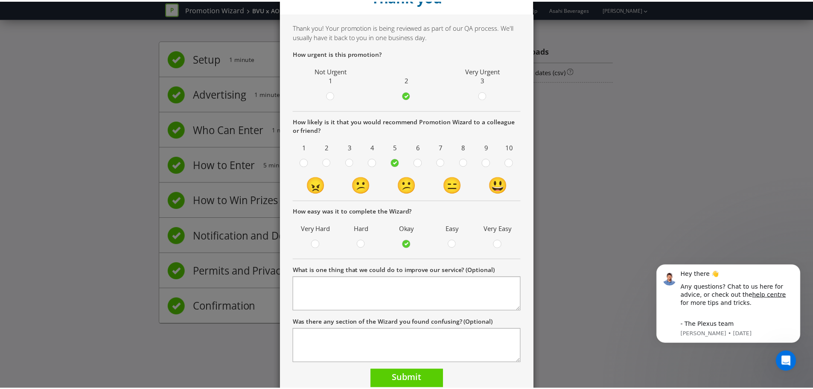
scroll to position [67, 0]
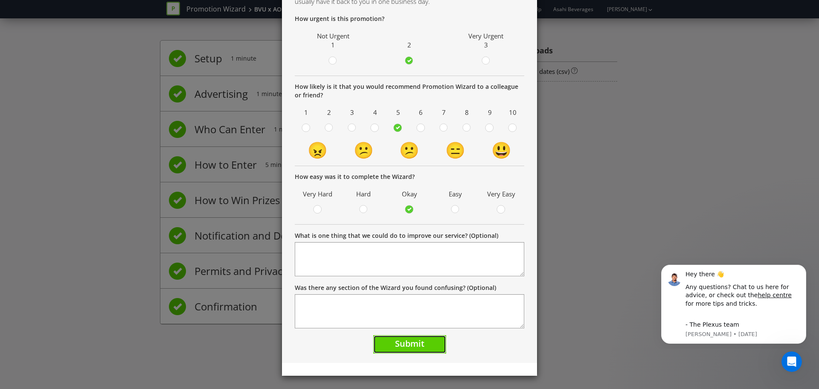
click at [420, 345] on span "Submit" at bounding box center [409, 343] width 29 height 12
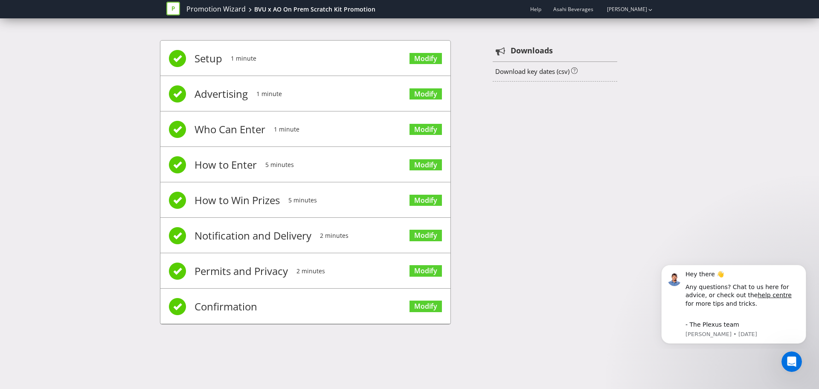
click at [519, 238] on div "Setup 1 minute Modify Advertising 1 minute Modify Who Can Enter 1 minute Modify…" at bounding box center [409, 186] width 499 height 318
drag, startPoint x: 681, startPoint y: 54, endPoint x: 628, endPoint y: 20, distance: 63.1
click at [681, 54] on div "Setup 1 minute Modify Advertising 1 minute Modify Who Can Enter 1 minute Modify…" at bounding box center [409, 186] width 819 height 318
click at [437, 309] on link "Modify" at bounding box center [426, 306] width 32 height 12
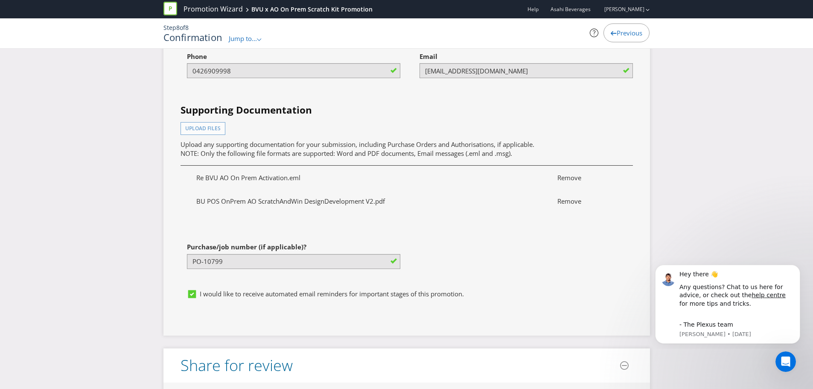
scroll to position [2901, 0]
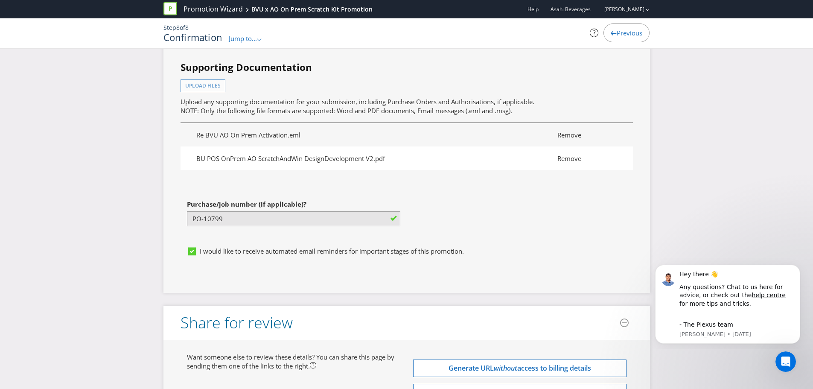
click at [561, 157] on span "Remove" at bounding box center [587, 158] width 72 height 9
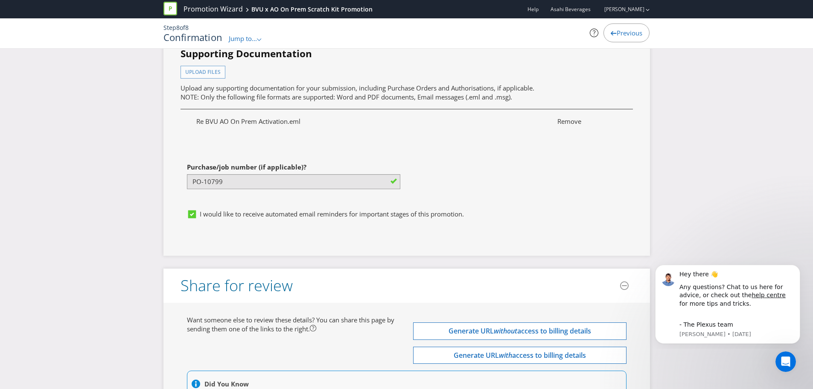
scroll to position [2900, 0]
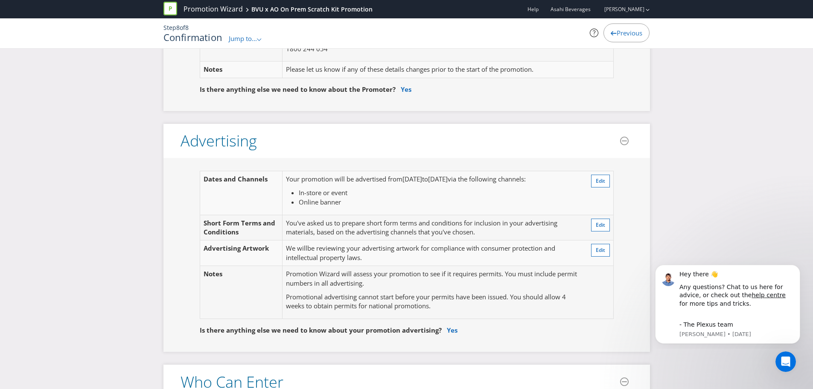
scroll to position [0, 0]
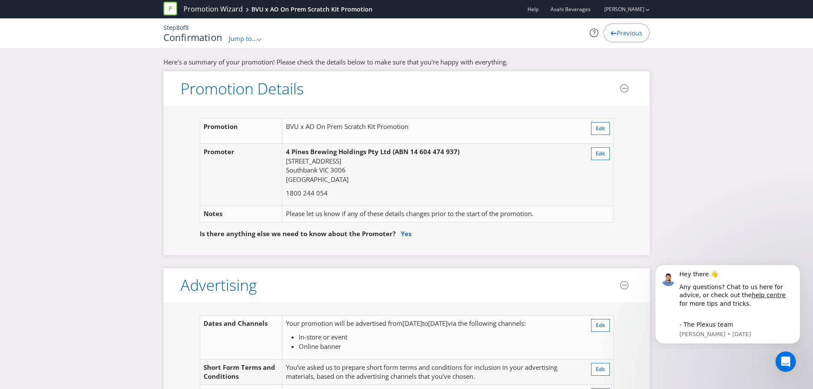
click at [611, 30] on div at bounding box center [614, 32] width 6 height 6
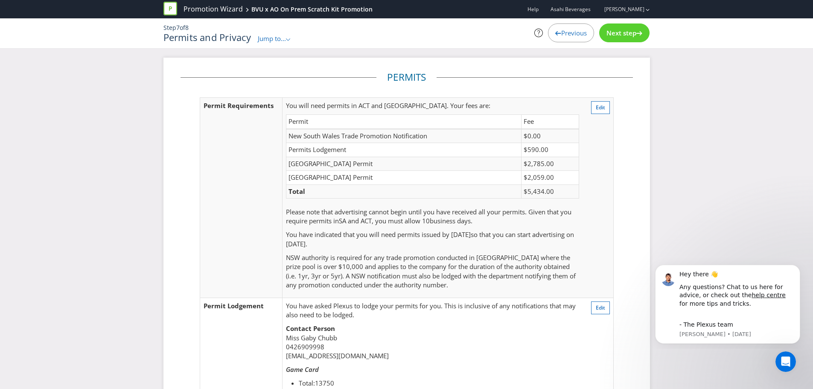
click at [631, 35] on span "Next step" at bounding box center [621, 33] width 30 height 9
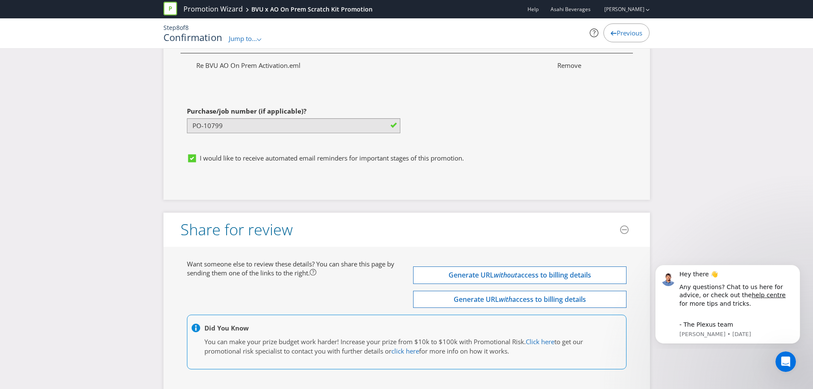
scroll to position [2985, 0]
